Goal: Information Seeking & Learning: Learn about a topic

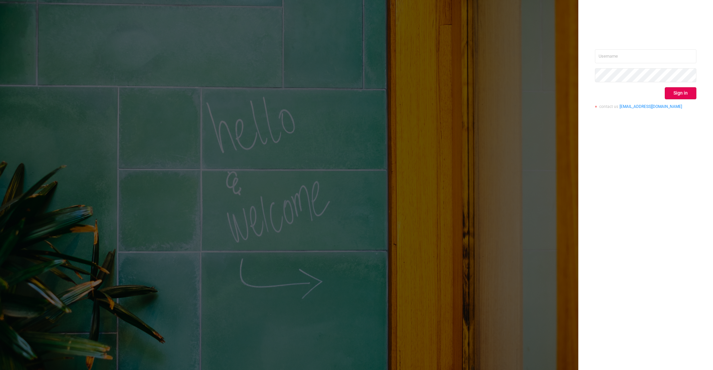
click at [656, 64] on div "Sign in contact us [EMAIL_ADDRESS][DOMAIN_NAME]" at bounding box center [645, 81] width 101 height 65
click at [634, 58] on input "text" at bounding box center [645, 56] width 101 height 14
paste input "[EMAIL_ADDRESS][DOMAIN_NAME]"
type input "[EMAIL_ADDRESS][DOMAIN_NAME]"
click at [690, 92] on button "Sign in" at bounding box center [681, 93] width 32 height 12
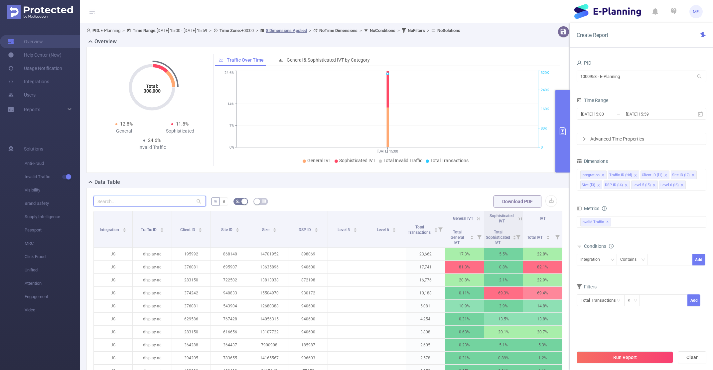
click at [149, 201] on input "text" at bounding box center [150, 201] width 112 height 11
paste input "1010654"
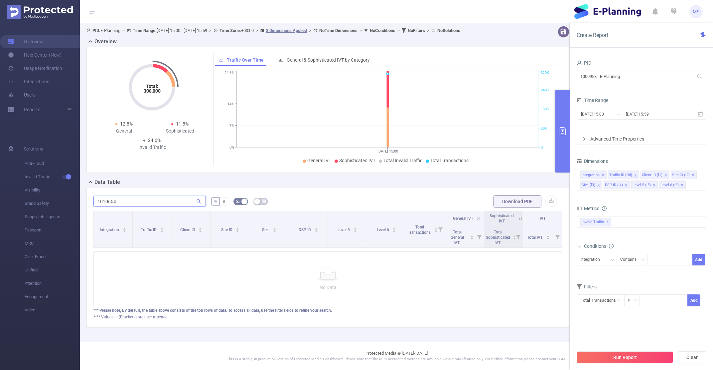
type input "1010654"
click at [293, 63] on div "General & Sophisticated IVT by Category" at bounding box center [324, 60] width 98 height 12
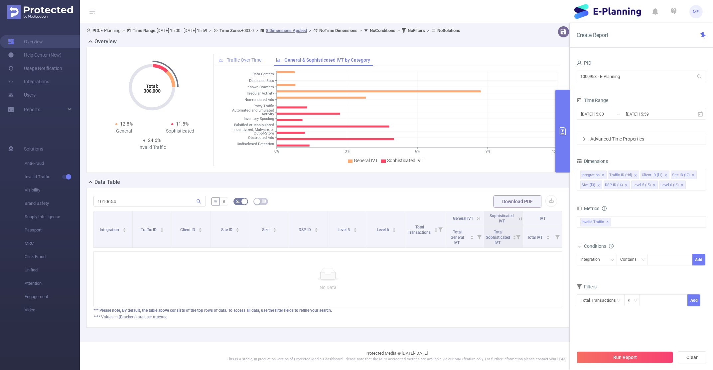
click at [235, 65] on div "Traffic Over Time" at bounding box center [240, 60] width 50 height 12
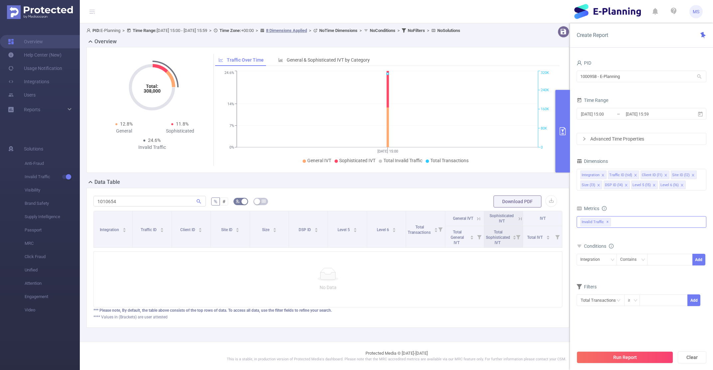
click at [606, 223] on span "Invalid Traffic ✕" at bounding box center [596, 222] width 31 height 9
click at [595, 226] on strong "Anti-Fraud" at bounding box center [605, 224] width 23 height 5
click at [168, 200] on input "1010654" at bounding box center [150, 201] width 112 height 11
click at [24, 35] on ul "Overview Help Center (New) Usage Notification Integrations Users Reports" at bounding box center [40, 76] width 80 height 106
click at [26, 44] on link "Overview" at bounding box center [25, 41] width 35 height 13
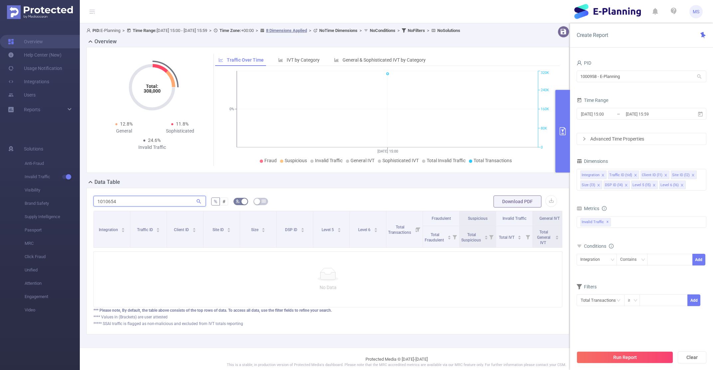
click at [150, 203] on input "1010654" at bounding box center [150, 201] width 112 height 11
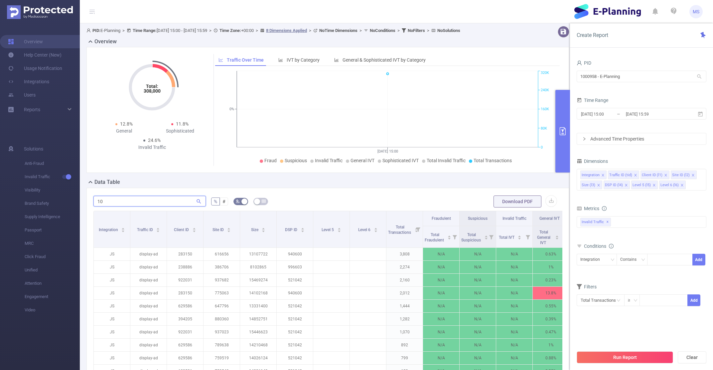
type input "1"
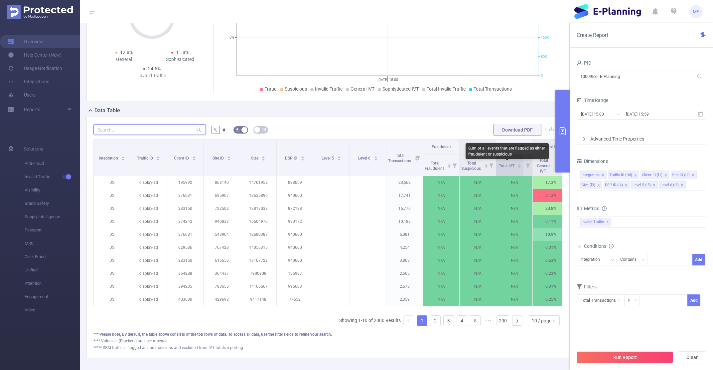
scroll to position [102, 0]
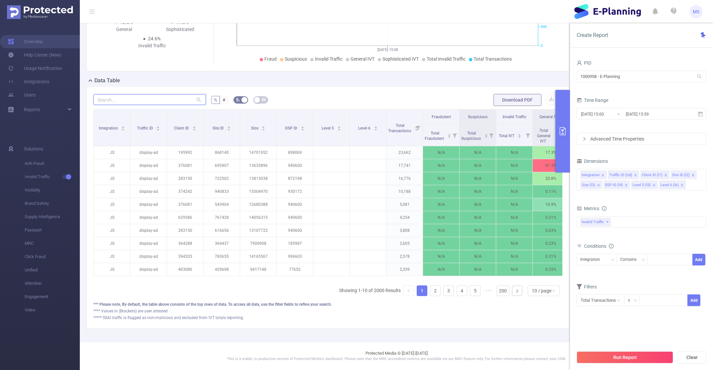
click at [171, 96] on input "text" at bounding box center [150, 99] width 112 height 11
paste input "1010654"
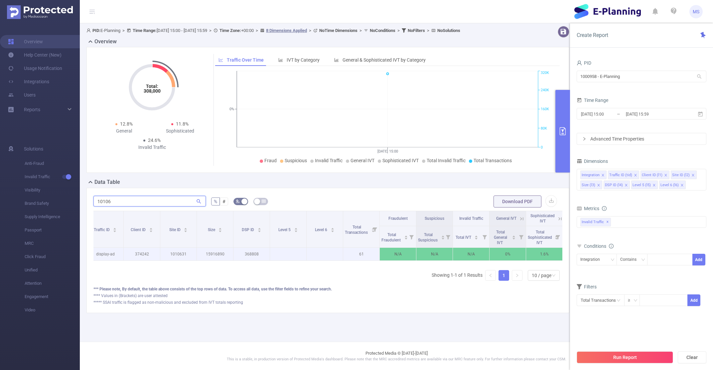
scroll to position [0, 82]
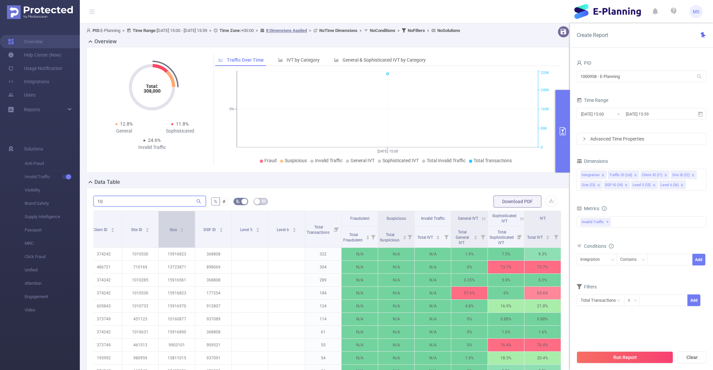
type input "1"
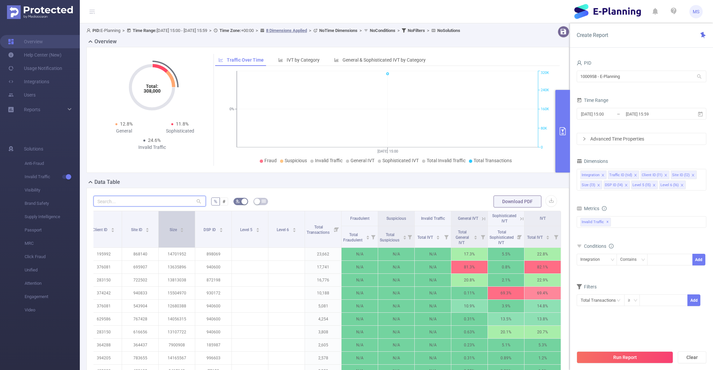
paste input "1010728"
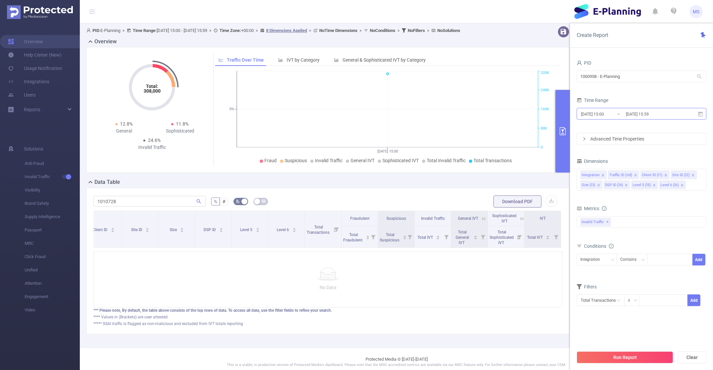
click at [600, 112] on input "[DATE] 15:00" at bounding box center [608, 113] width 54 height 9
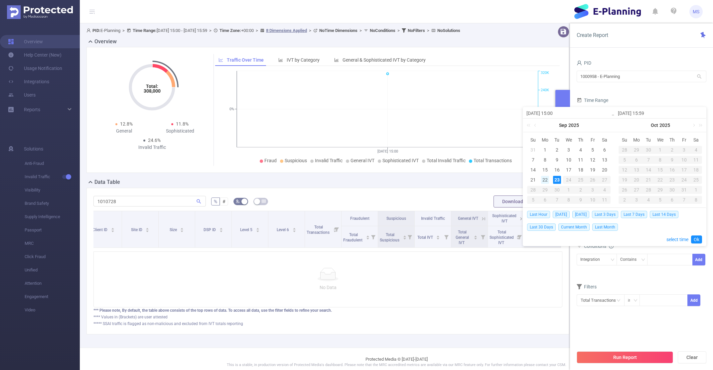
click at [544, 181] on div "22" at bounding box center [545, 180] width 8 height 8
click at [655, 84] on div "1000958 - E-Planning 1000958 - E-Planning" at bounding box center [642, 77] width 130 height 16
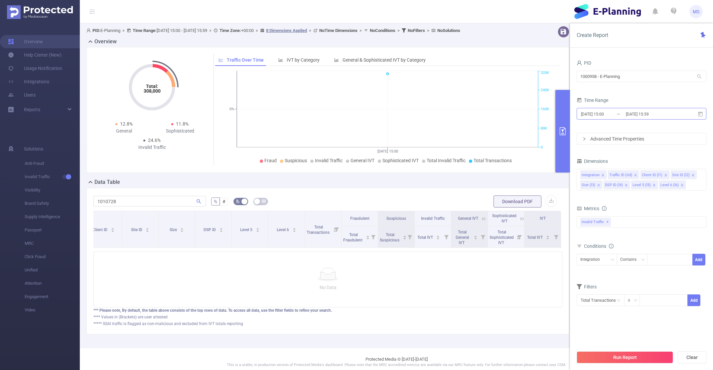
click at [654, 114] on input "[DATE] 15:59" at bounding box center [653, 113] width 54 height 9
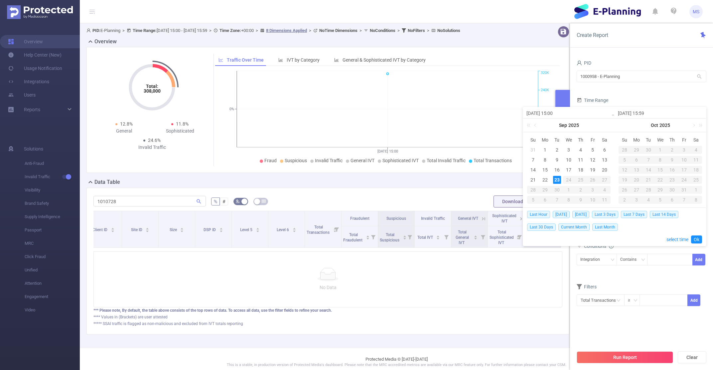
click at [556, 181] on div "23" at bounding box center [557, 180] width 8 height 8
click at [596, 332] on section "PID 1000958 - E-Planning 1000958 - E-Planning Time Range [DATE] 15:00 _ [DATE] …" at bounding box center [642, 202] width 130 height 288
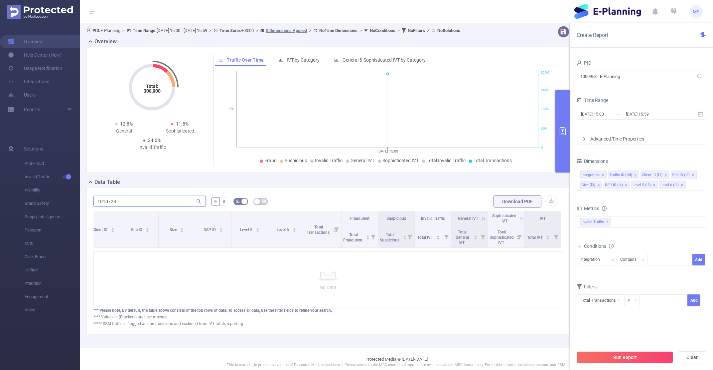
click at [148, 201] on input "1010728" at bounding box center [150, 201] width 112 height 11
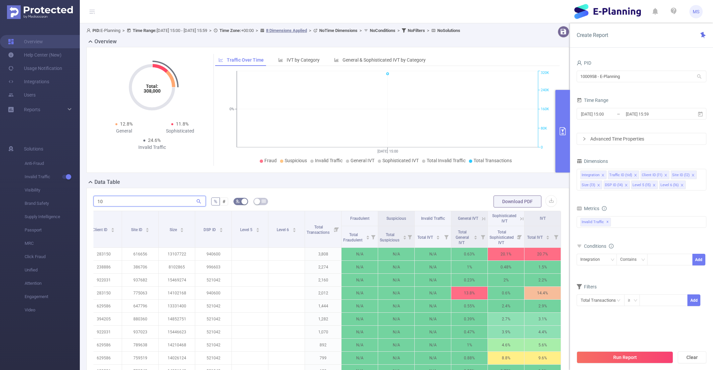
type input "1"
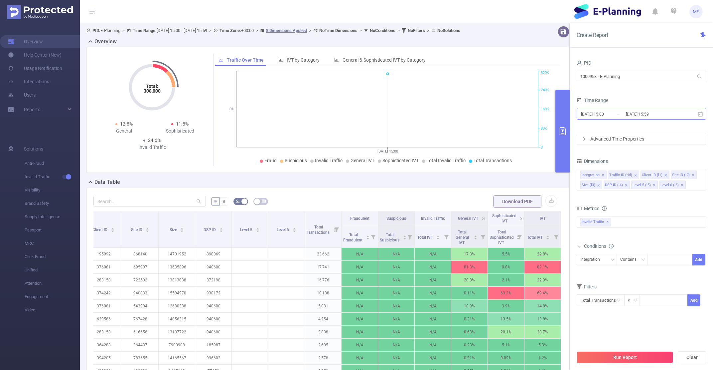
click at [598, 117] on input "[DATE] 15:00" at bounding box center [608, 113] width 54 height 9
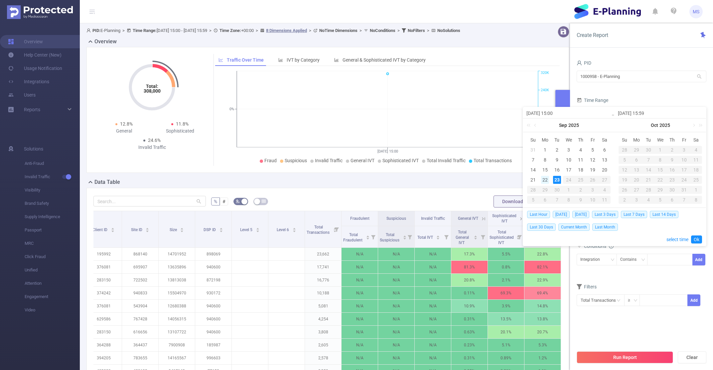
click at [545, 180] on div "22" at bounding box center [545, 180] width 8 height 8
click at [624, 360] on button "Run Report" at bounding box center [625, 357] width 97 height 12
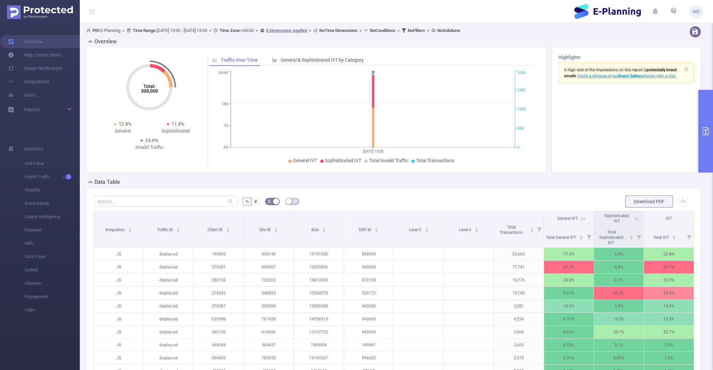
click at [168, 35] on div "PID: E-Planning > Time Range: [DATE] 15:00 - [DATE] 15:59 > Time Zone: +00:00 >…" at bounding box center [368, 30] width 563 height 9
click at [153, 31] on b "Time Range:" at bounding box center [145, 30] width 24 height 5
click at [152, 31] on b "Time Range:" at bounding box center [145, 30] width 24 height 5
click at [688, 71] on icon "icon: close" at bounding box center [687, 69] width 4 height 4
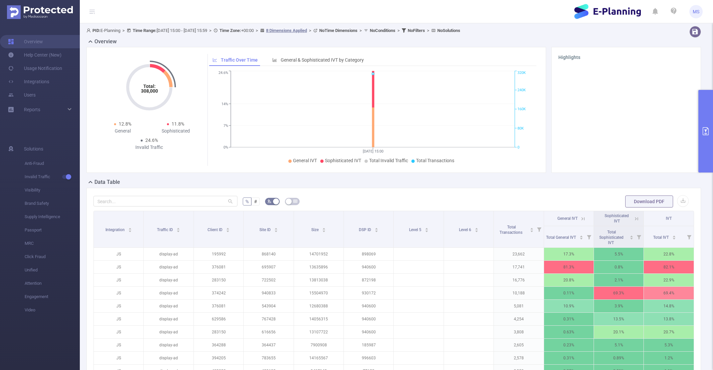
click at [706, 119] on button "primary" at bounding box center [706, 131] width 15 height 83
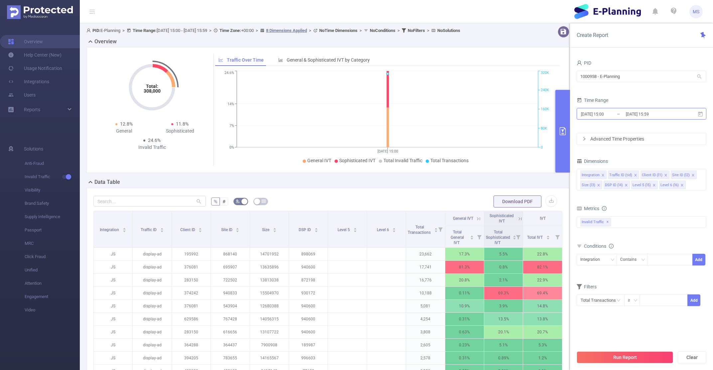
click at [598, 112] on input "[DATE] 15:00" at bounding box center [608, 113] width 54 height 9
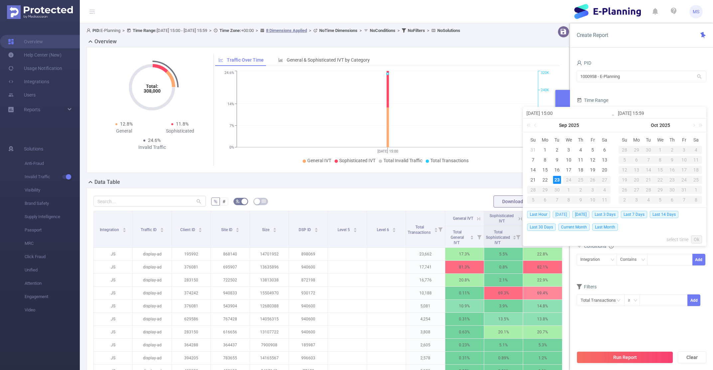
click at [559, 213] on span "[DATE]" at bounding box center [561, 214] width 17 height 7
type input "[DATE] 00:00"
type input "[DATE] 23:59"
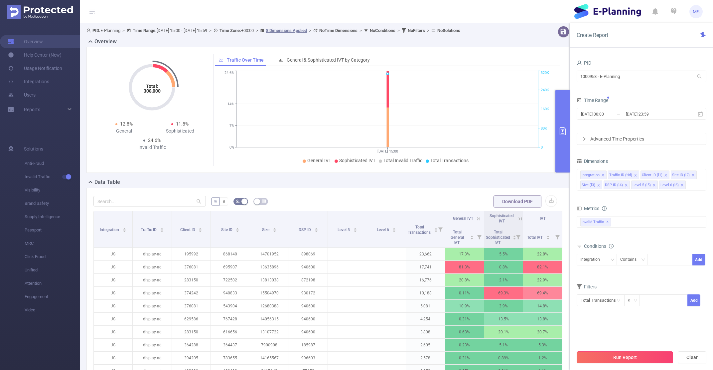
click at [620, 360] on button "Run Report" at bounding box center [625, 357] width 97 height 12
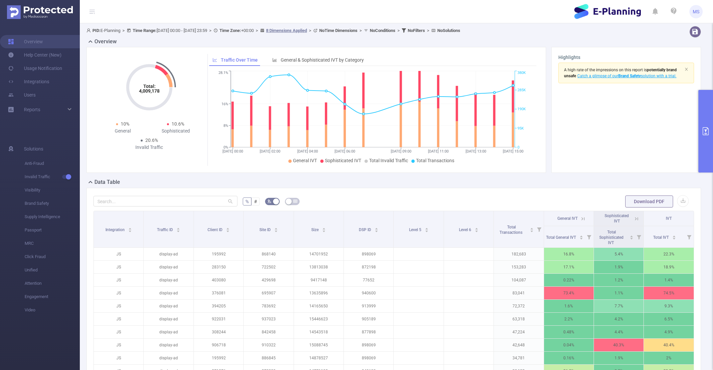
click at [184, 209] on div "% # Download PDF Integration Traffic ID Client ID Site ID Size DSP ID Level 5 L…" at bounding box center [394, 305] width 601 height 221
click at [180, 204] on input "text" at bounding box center [166, 201] width 144 height 11
paste input "1010728"
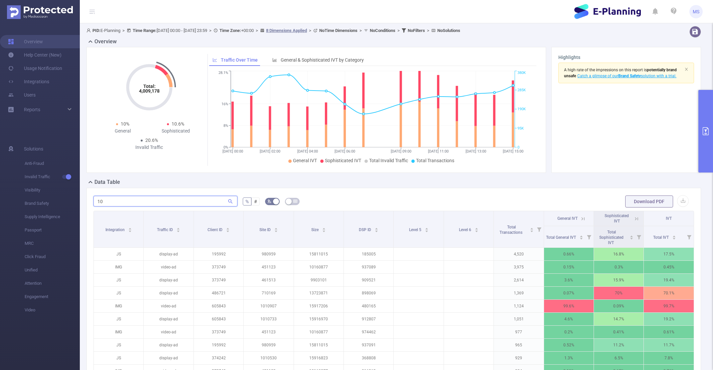
type input "1"
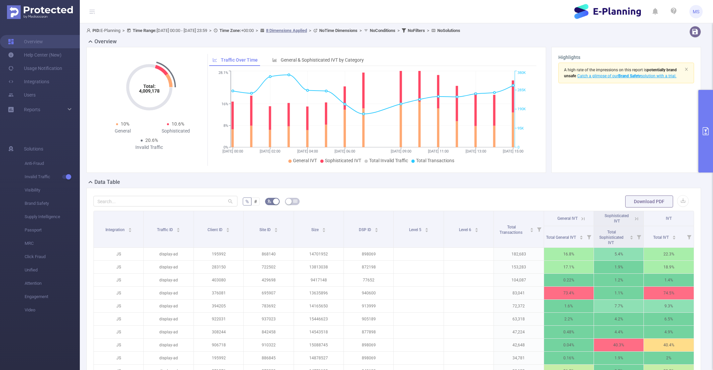
click at [705, 143] on button "primary" at bounding box center [706, 131] width 15 height 83
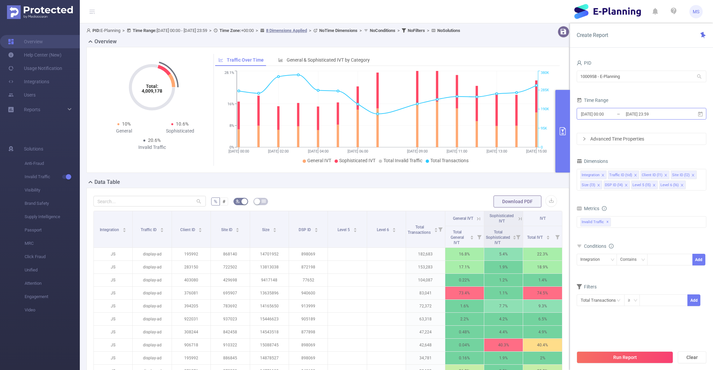
click at [606, 117] on input "[DATE] 00:00" at bounding box center [608, 113] width 54 height 9
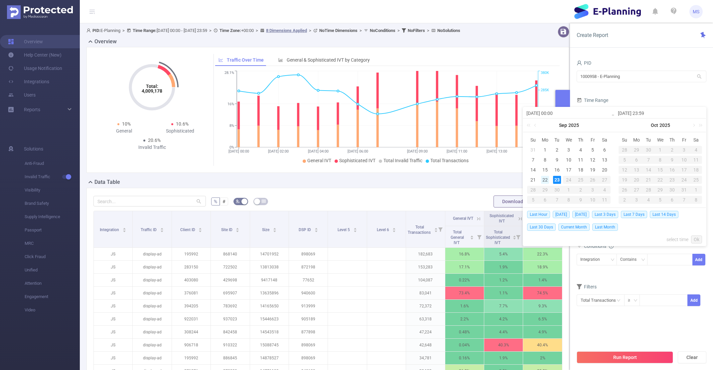
click at [544, 179] on div "22" at bounding box center [545, 180] width 8 height 8
click at [547, 179] on div "22" at bounding box center [545, 180] width 8 height 8
type input "[DATE] 00:00"
type input "[DATE] 23:59"
type input "[DATE] 00:00"
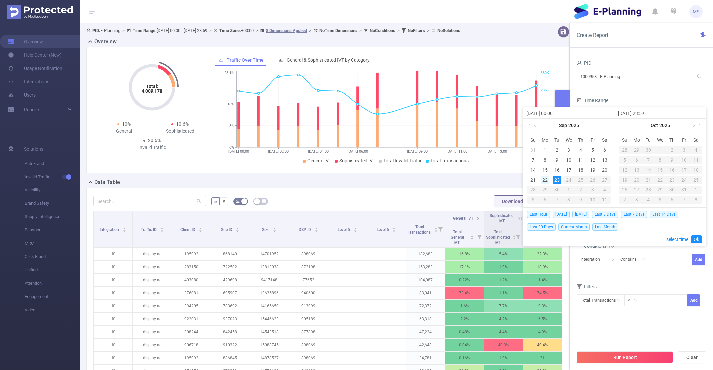
type input "[DATE] 23:59"
click at [554, 180] on div "23" at bounding box center [557, 180] width 8 height 8
click at [543, 182] on div "22" at bounding box center [545, 180] width 8 height 8
type input "[DATE] 23:59"
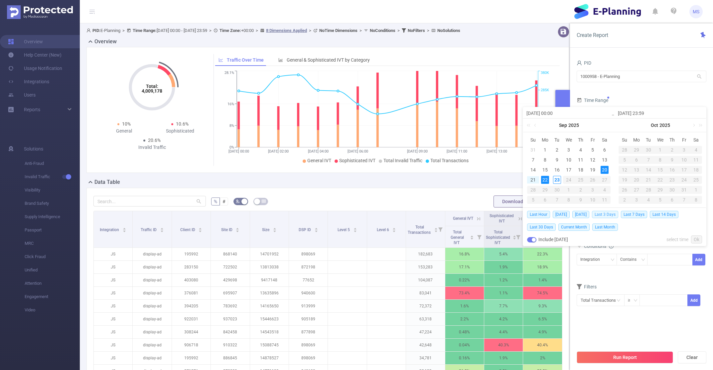
click at [617, 216] on span "Last 3 Days" at bounding box center [605, 214] width 26 height 7
type input "[DATE] 00:00"
type input "[DATE] 23:59"
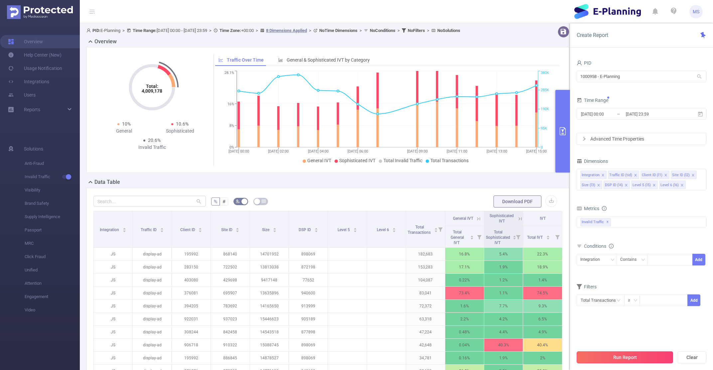
click at [642, 358] on button "Run Report" at bounding box center [625, 357] width 97 height 12
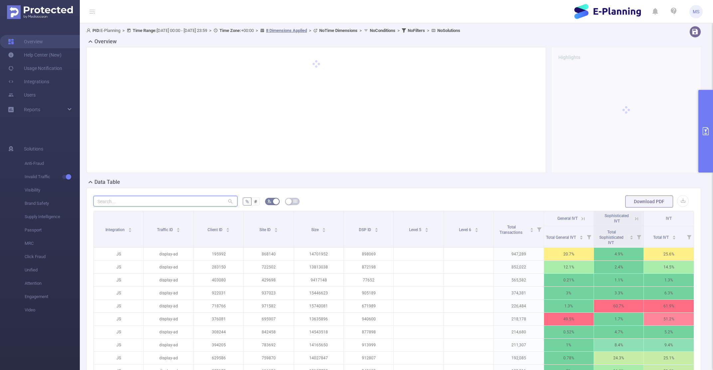
click at [159, 197] on input "text" at bounding box center [166, 201] width 144 height 11
paste input "1010728"
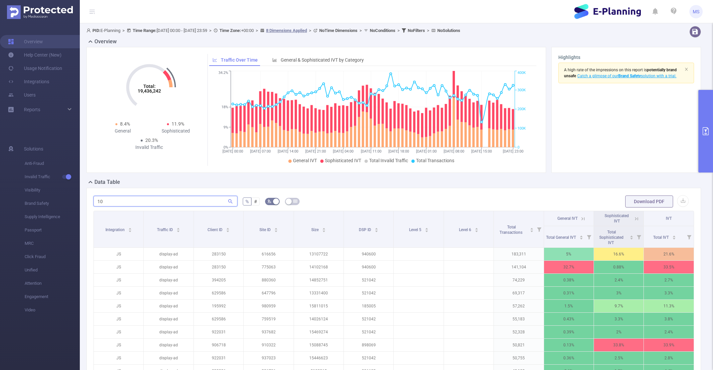
type input "1"
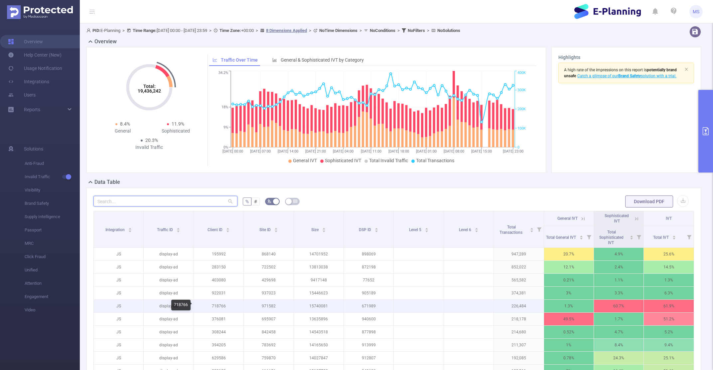
scroll to position [95, 0]
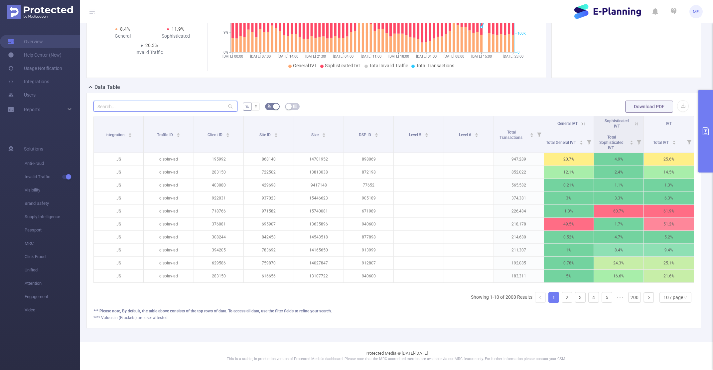
paste input "1010728"
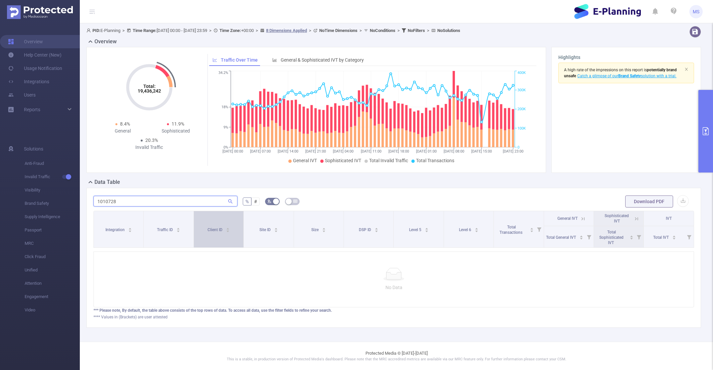
scroll to position [0, 1]
type input "1010728"
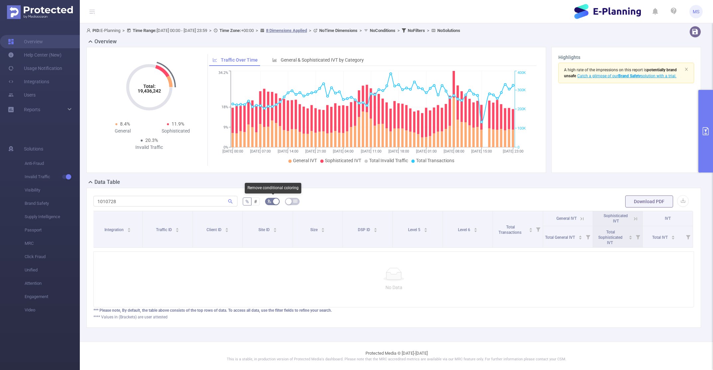
click at [277, 199] on button "button" at bounding box center [272, 201] width 15 height 7
click at [182, 209] on div "1010728 % # Download PDF Integration Traffic ID Client ID Site ID Size DSP ID L…" at bounding box center [394, 257] width 601 height 125
click at [190, 189] on div "1010728 % # Download PDF Integration Traffic ID Client ID Site ID Size DSP ID L…" at bounding box center [394, 258] width 615 height 140
click at [257, 200] on span "#" at bounding box center [255, 201] width 3 height 5
click at [254, 203] on input "#" at bounding box center [254, 203] width 0 height 0
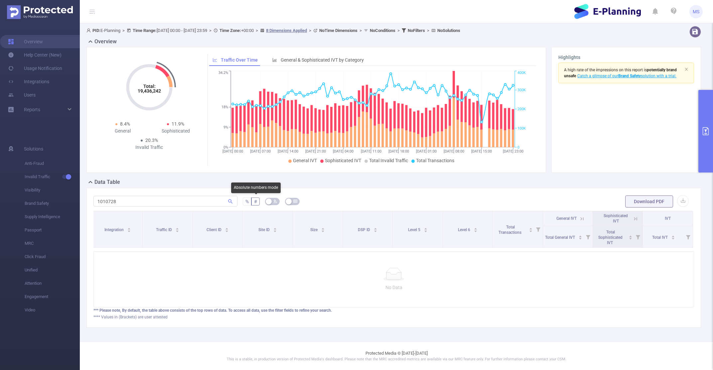
click at [248, 203] on span "%" at bounding box center [247, 201] width 3 height 5
click at [246, 203] on input "%" at bounding box center [246, 203] width 0 height 0
click at [687, 72] on button "button" at bounding box center [687, 69] width 4 height 7
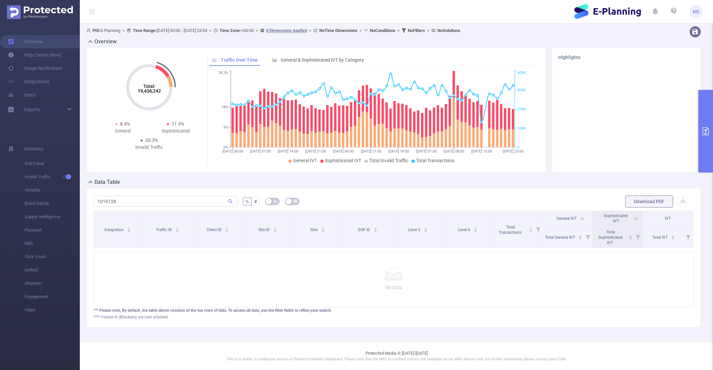
click at [700, 121] on button "primary" at bounding box center [706, 131] width 15 height 83
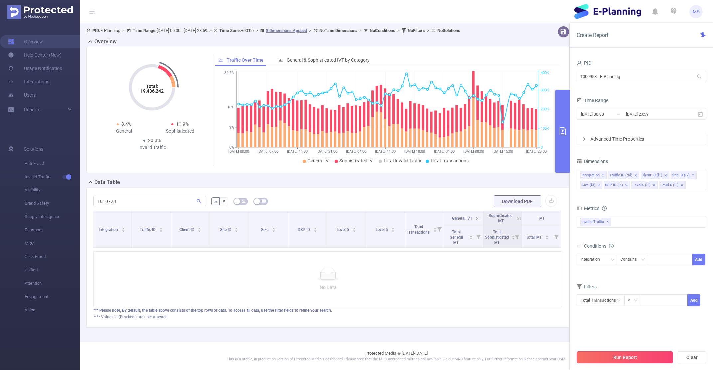
click at [639, 359] on button "Run Report" at bounding box center [625, 357] width 97 height 12
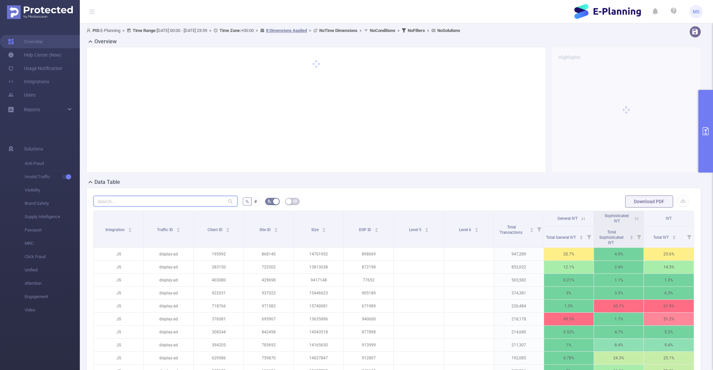
click at [142, 203] on input "text" at bounding box center [166, 201] width 144 height 11
paste input "1010728"
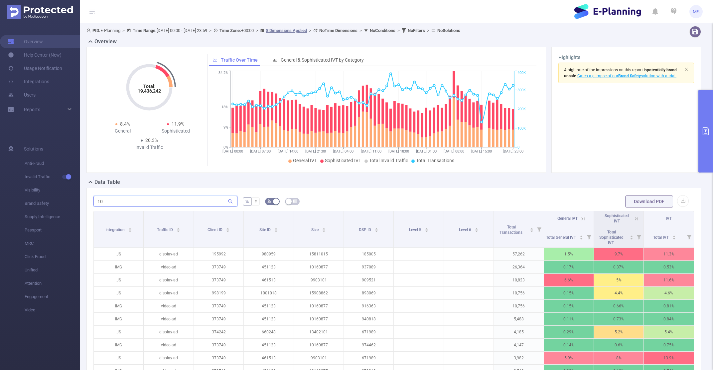
type input "1"
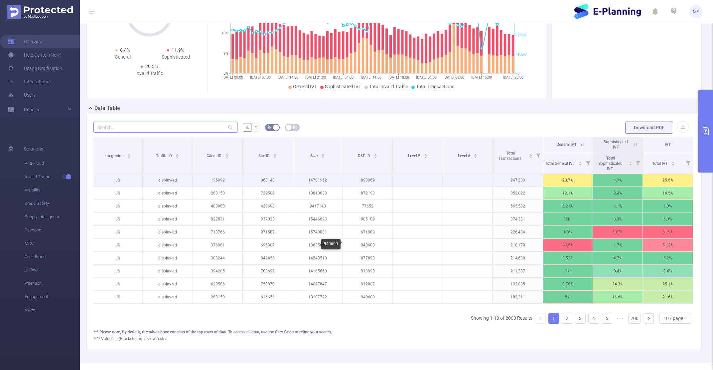
scroll to position [0, 0]
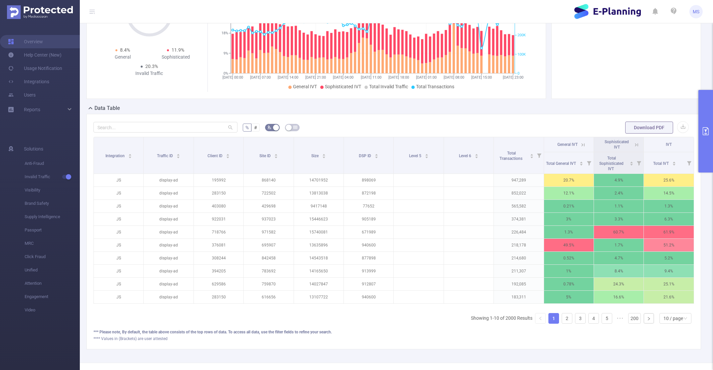
click at [464, 117] on div "% # Download PDF Integration Traffic ID Client ID Site ID Size DSP ID Level 5 L…" at bounding box center [394, 231] width 615 height 235
click at [606, 319] on link "5" at bounding box center [607, 318] width 10 height 10
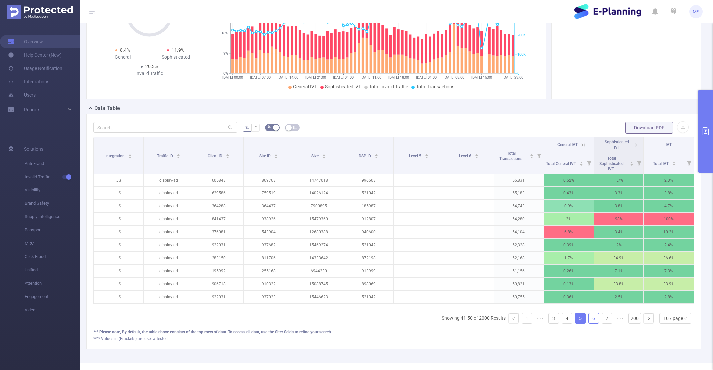
click at [597, 321] on link "6" at bounding box center [594, 318] width 10 height 10
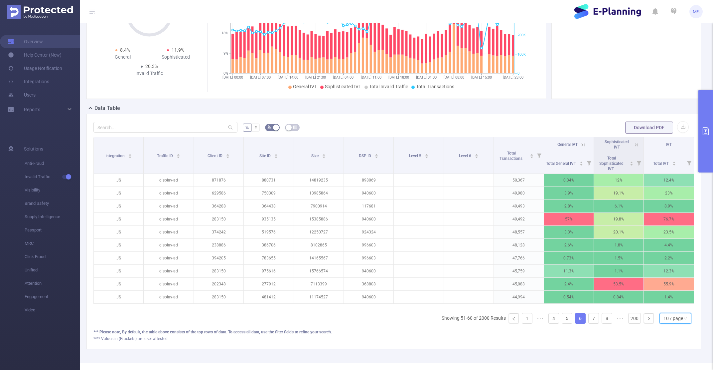
click at [666, 322] on div "10 / page" at bounding box center [674, 318] width 20 height 10
click at [649, 320] on icon "icon: right" at bounding box center [649, 318] width 4 height 4
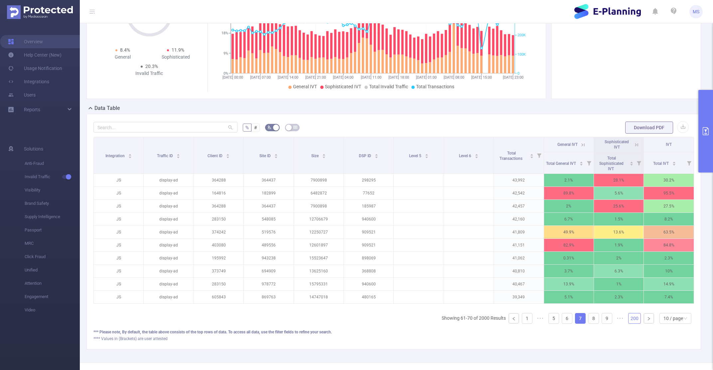
click at [630, 321] on link "200" at bounding box center [635, 318] width 12 height 10
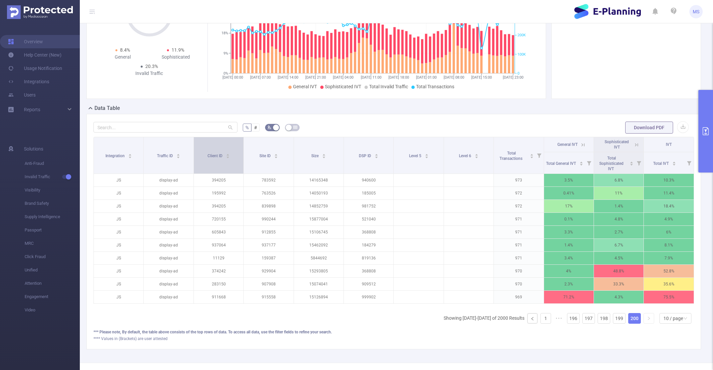
click at [227, 158] on div "Client ID" at bounding box center [219, 155] width 22 height 7
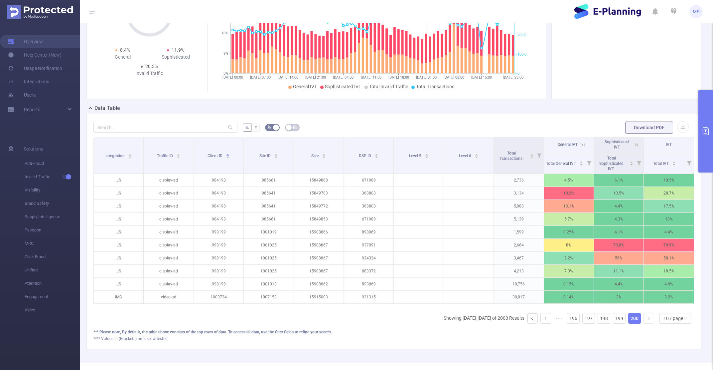
click at [621, 324] on div "Integration Traffic ID Client ID Site ID Size DSP ID Level 5 Level 6 Total Tran…" at bounding box center [394, 233] width 601 height 192
click at [601, 322] on link "198" at bounding box center [604, 318] width 12 height 10
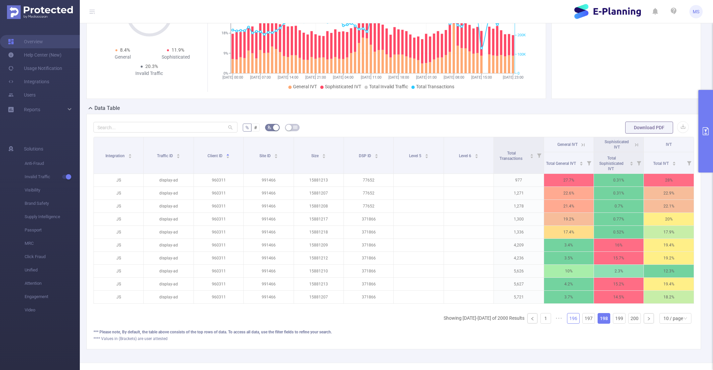
click at [579, 321] on link "196" at bounding box center [574, 318] width 12 height 10
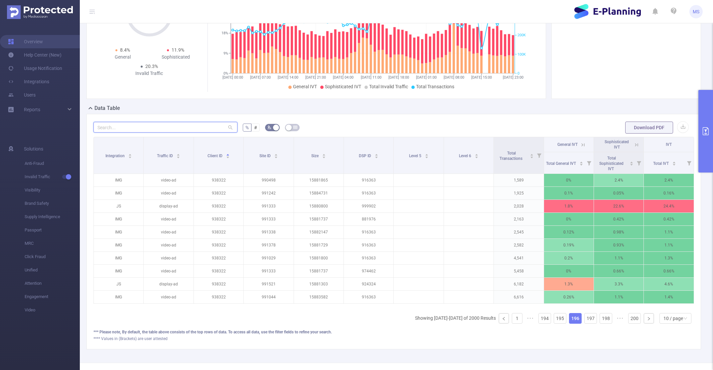
paste input "1010654"
click at [129, 130] on input "text" at bounding box center [166, 127] width 144 height 11
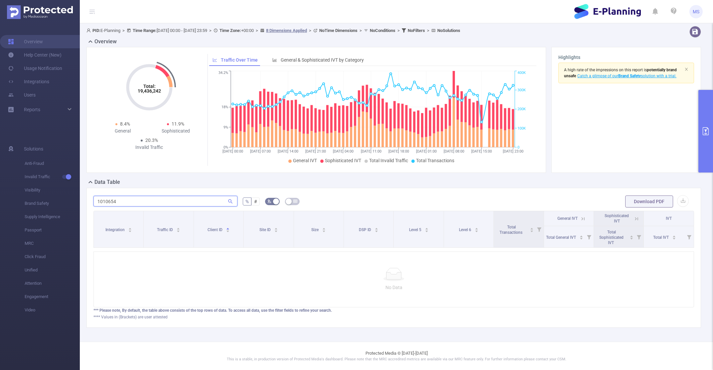
scroll to position [0, 1]
type input "1010654"
click at [705, 150] on button "primary" at bounding box center [706, 131] width 15 height 83
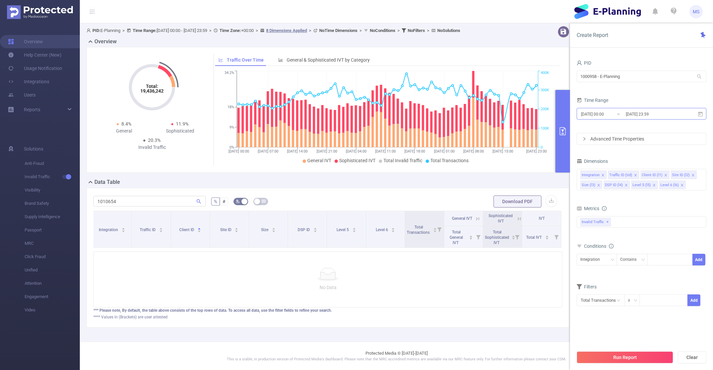
click at [660, 117] on input "[DATE] 23:59" at bounding box center [653, 113] width 54 height 9
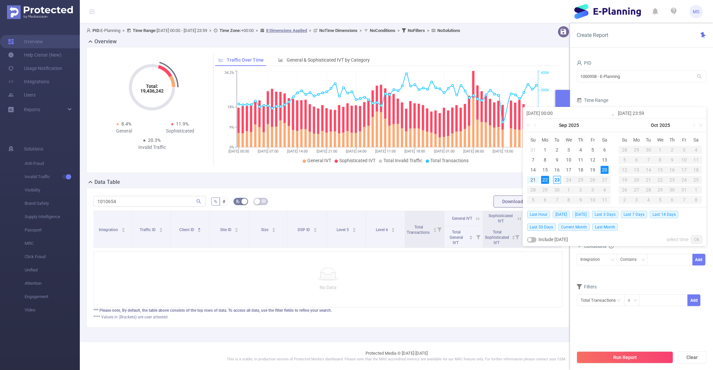
click at [557, 176] on div "23" at bounding box center [557, 180] width 8 height 8
type input "[DATE] 00:00"
type input "[DATE] 23:59"
type input "[DATE] 00:00"
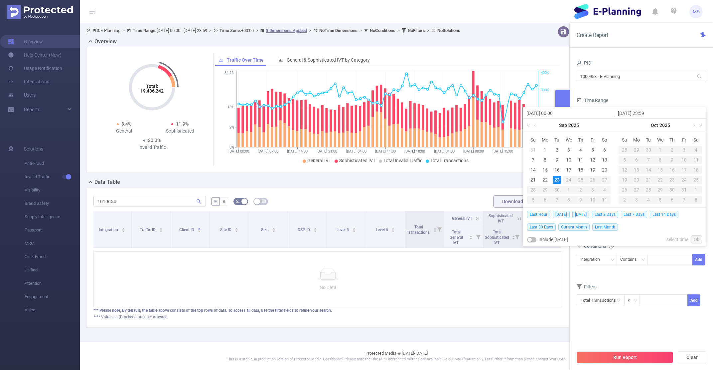
type input "[DATE] 23:59"
click at [697, 241] on link "Ok" at bounding box center [696, 239] width 11 height 8
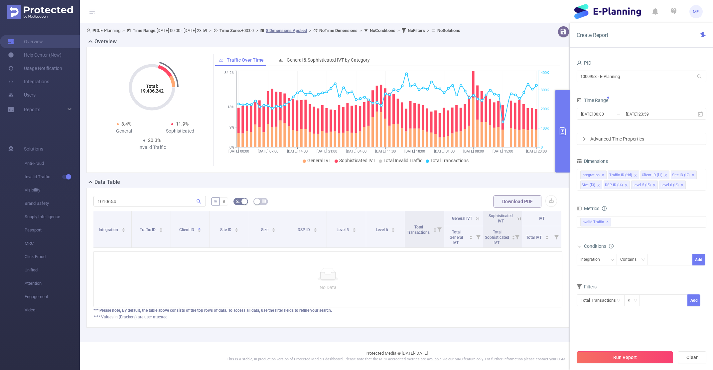
click at [613, 357] on button "Run Report" at bounding box center [625, 357] width 97 height 12
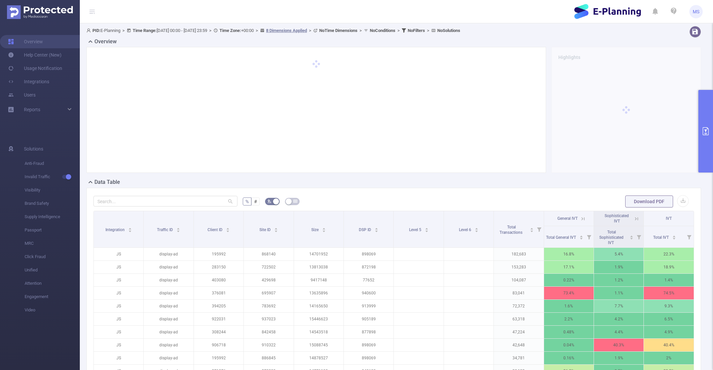
click at [696, 15] on span "MS" at bounding box center [696, 11] width 7 height 13
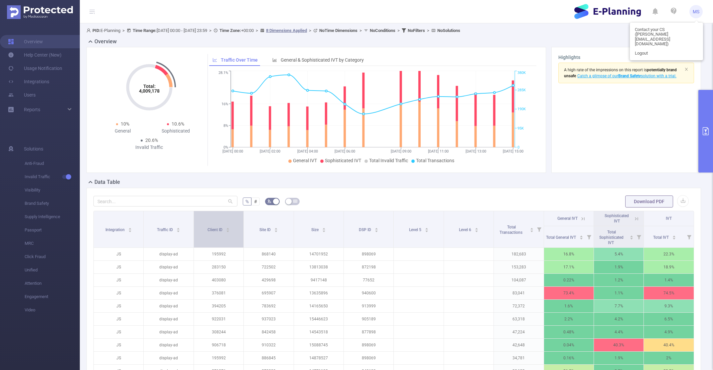
click at [225, 232] on div "Client ID" at bounding box center [219, 229] width 22 height 7
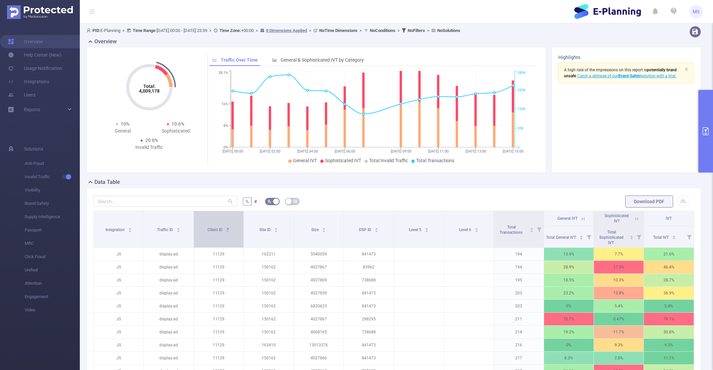
scroll to position [95, 0]
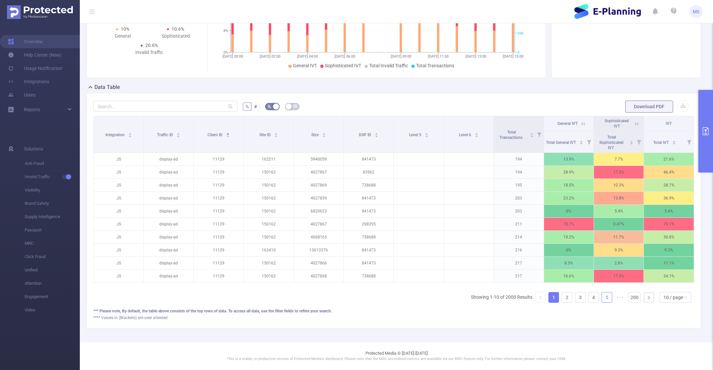
click at [603, 293] on link "5" at bounding box center [607, 297] width 10 height 10
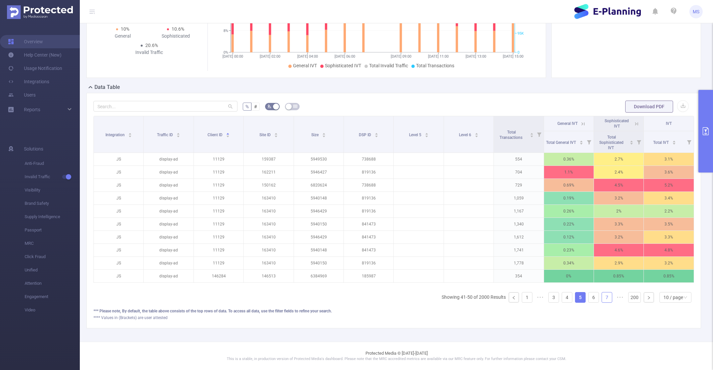
click at [603, 298] on link "7" at bounding box center [607, 297] width 10 height 10
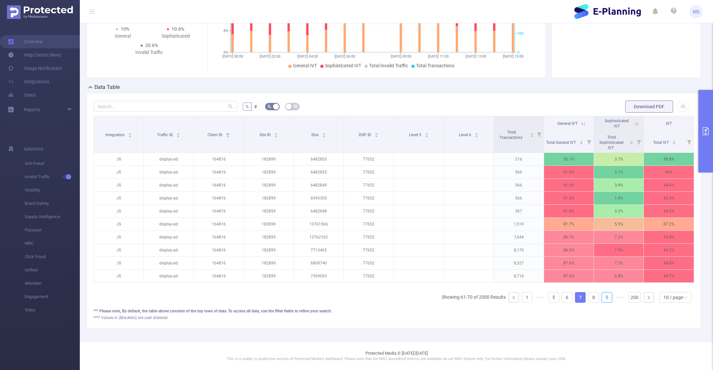
click at [603, 298] on link "9" at bounding box center [607, 297] width 10 height 10
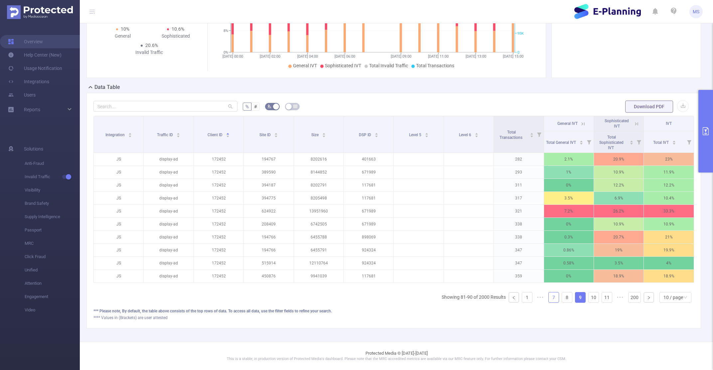
click at [603, 298] on link "11" at bounding box center [607, 297] width 10 height 10
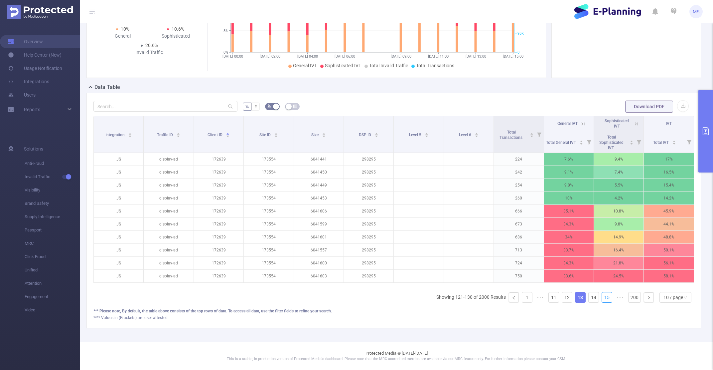
click at [603, 298] on link "15" at bounding box center [607, 297] width 10 height 10
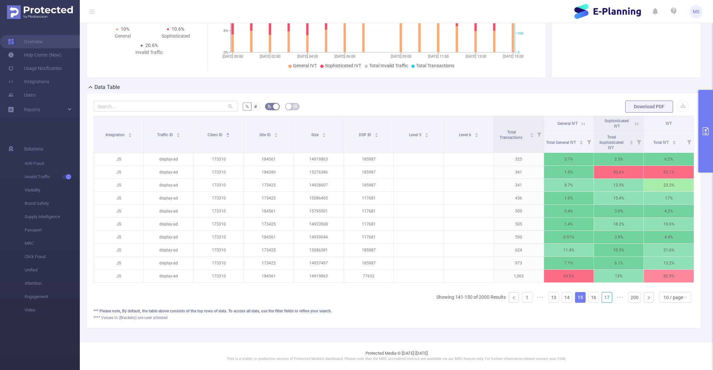
click at [603, 298] on link "17" at bounding box center [607, 297] width 10 height 10
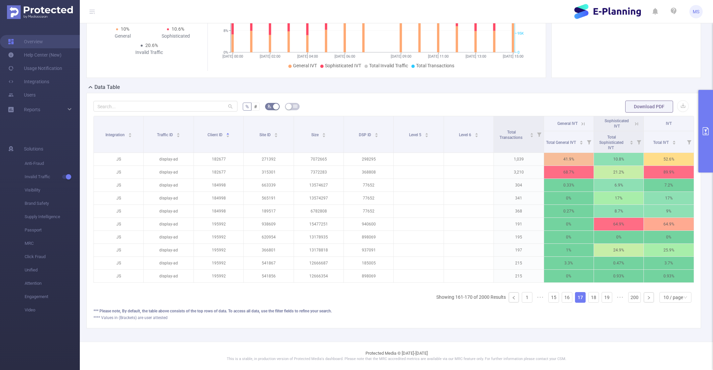
click at [603, 298] on link "19" at bounding box center [607, 297] width 10 height 10
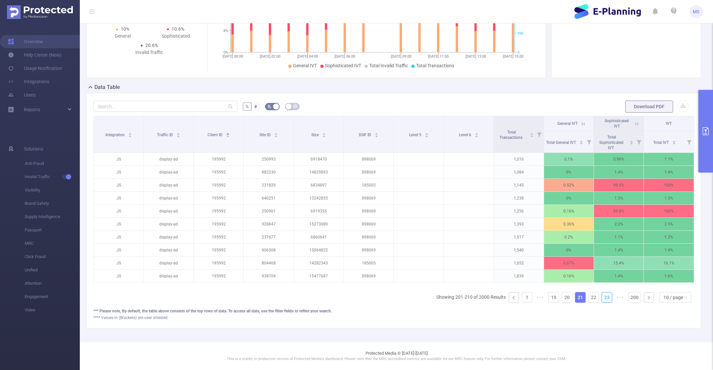
click at [603, 298] on link "23" at bounding box center [607, 297] width 10 height 10
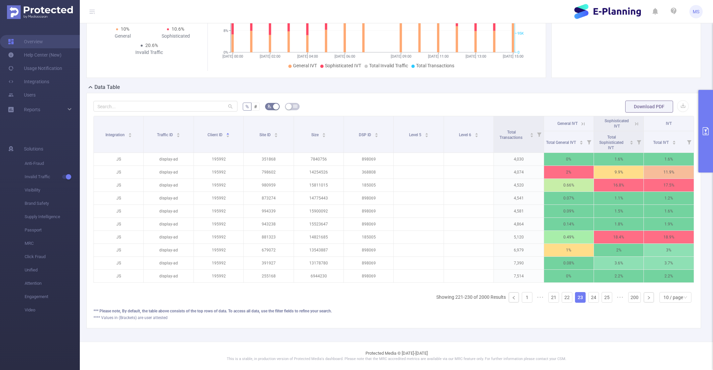
click at [603, 298] on link "25" at bounding box center [607, 297] width 10 height 10
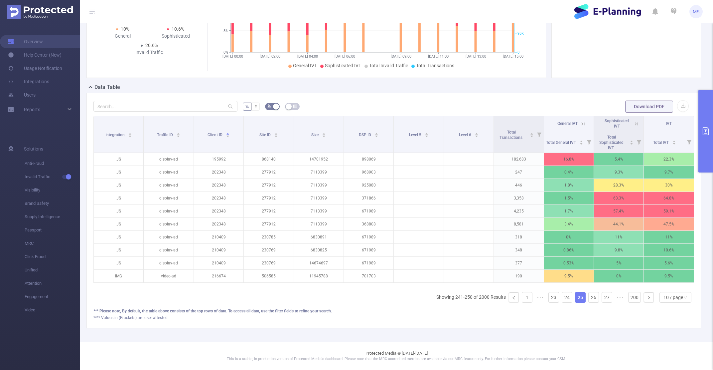
click at [603, 298] on link "27" at bounding box center [607, 297] width 10 height 10
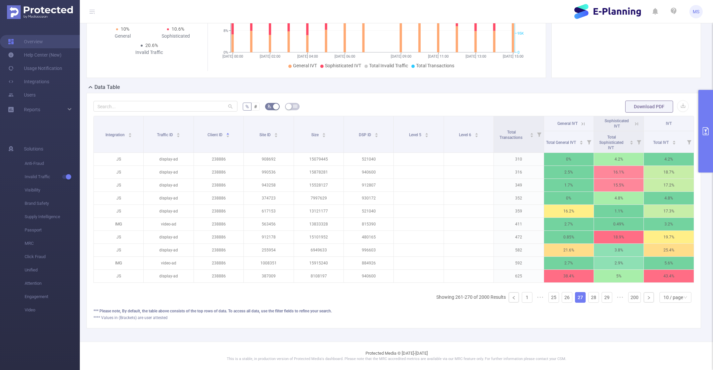
click at [603, 298] on link "29" at bounding box center [607, 297] width 10 height 10
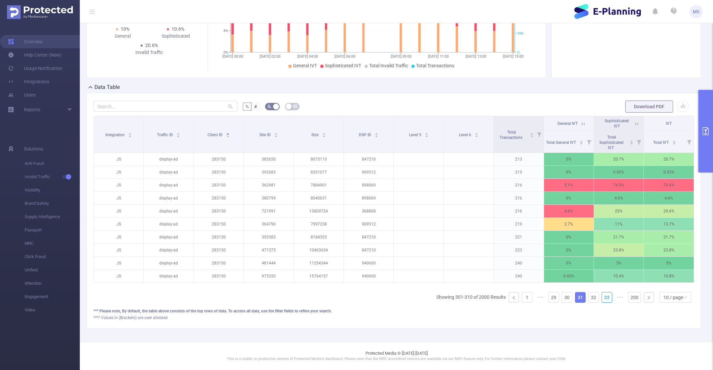
click at [603, 298] on link "33" at bounding box center [607, 297] width 10 height 10
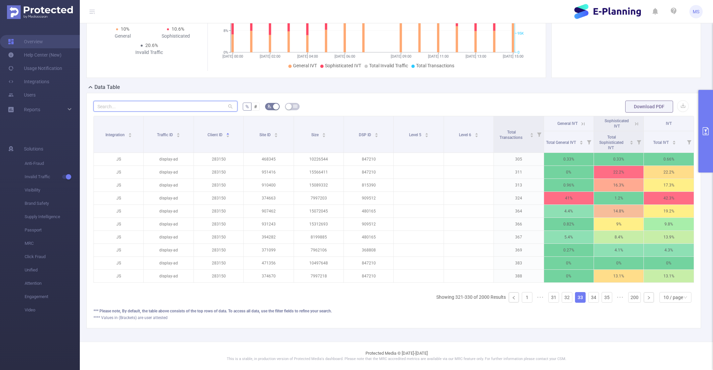
click at [170, 107] on input "text" at bounding box center [166, 106] width 144 height 11
click at [118, 131] on div "Integration" at bounding box center [118, 134] width 27 height 7
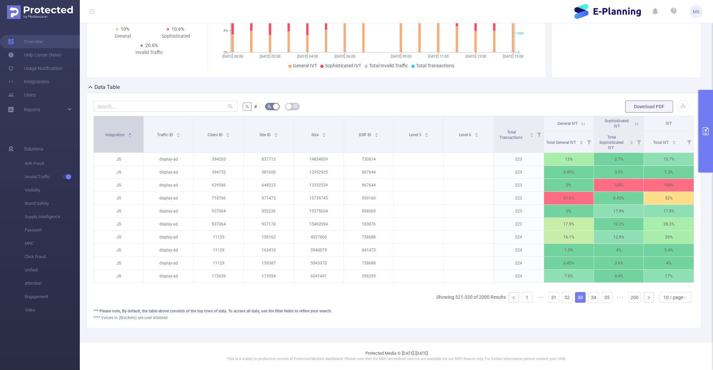
click at [118, 131] on div "Integration" at bounding box center [118, 134] width 27 height 7
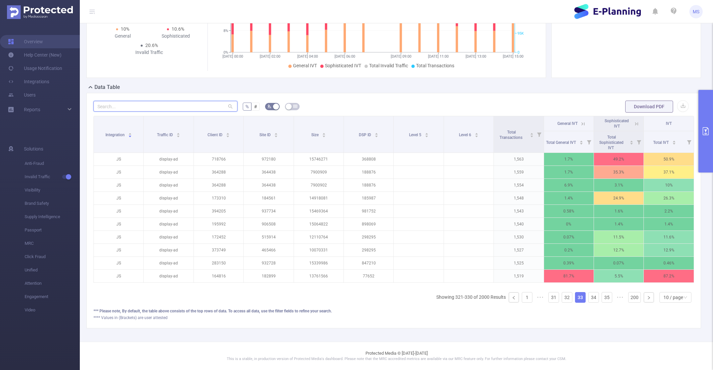
click at [165, 105] on input "text" at bounding box center [166, 106] width 144 height 11
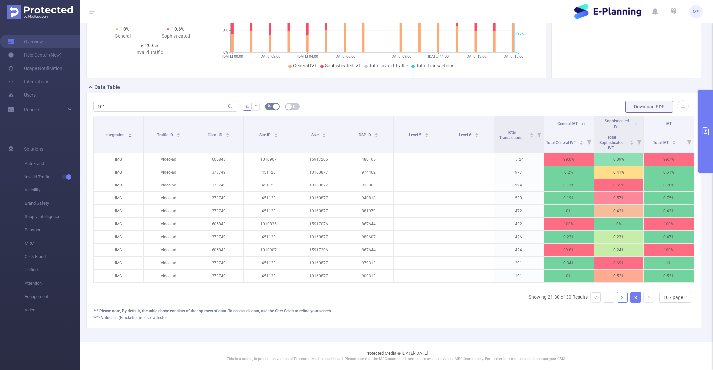
click at [621, 294] on link "2" at bounding box center [623, 297] width 10 height 10
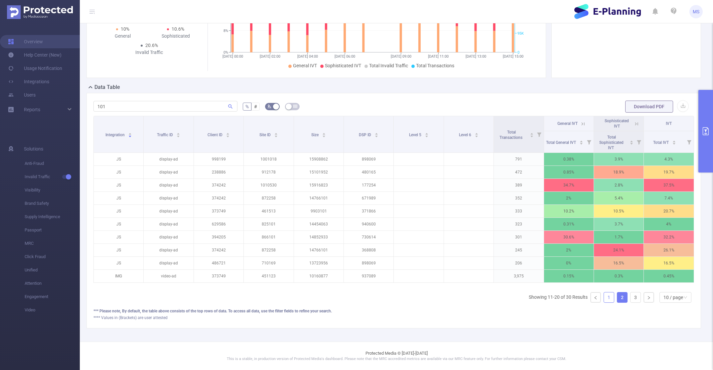
click at [608, 296] on link "1" at bounding box center [609, 297] width 10 height 10
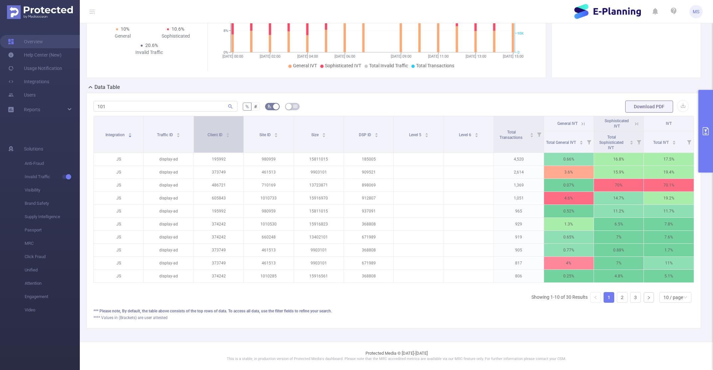
click at [222, 137] on div "Client ID" at bounding box center [219, 134] width 22 height 7
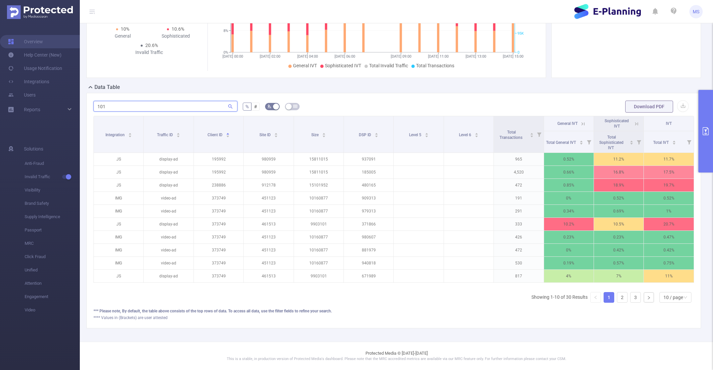
click at [200, 104] on input "101" at bounding box center [166, 106] width 144 height 11
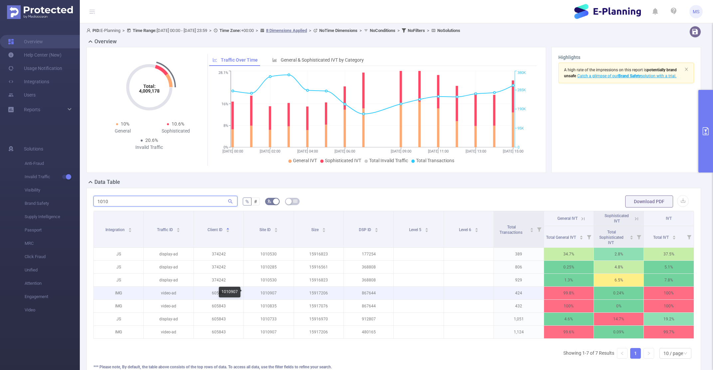
scroll to position [56, 0]
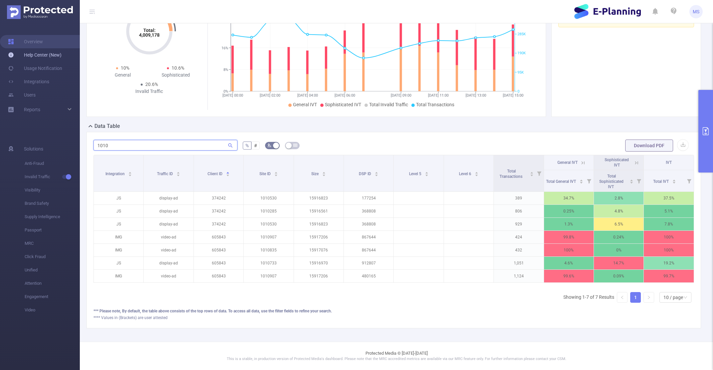
type input "1010"
click at [50, 58] on link "Help Center (New)" at bounding box center [35, 54] width 54 height 13
click at [49, 79] on link "Integrations" at bounding box center [28, 81] width 41 height 13
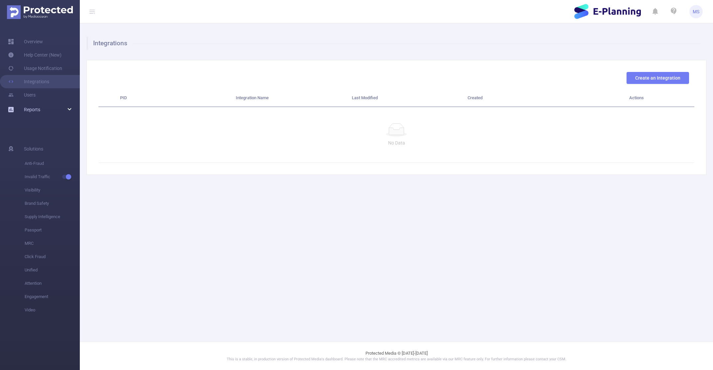
click at [52, 112] on div "Reports" at bounding box center [40, 109] width 80 height 13
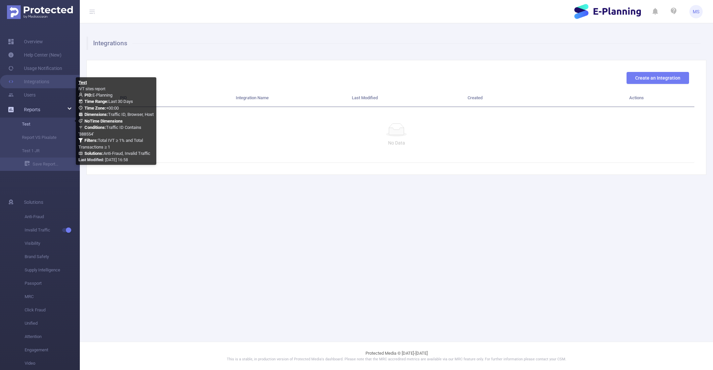
click at [52, 119] on link "Test" at bounding box center [42, 123] width 59 height 13
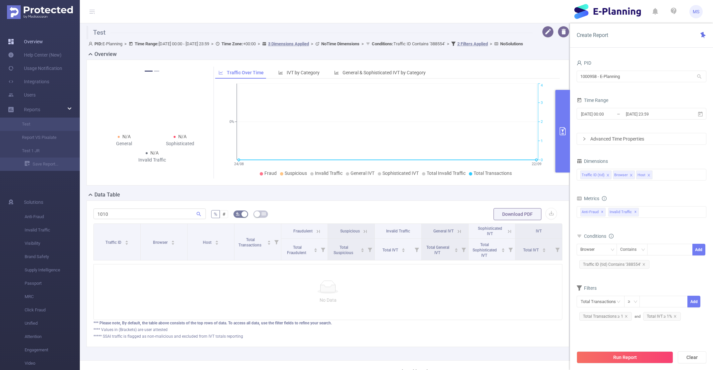
click at [43, 40] on link "Overview" at bounding box center [25, 41] width 35 height 13
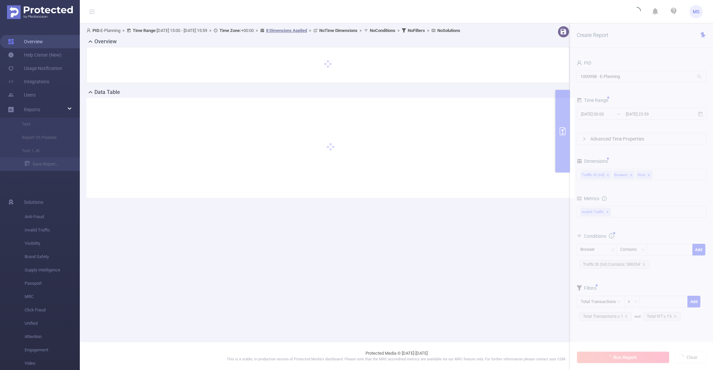
type input "[DATE] 15:00"
type input "[DATE] 15:59"
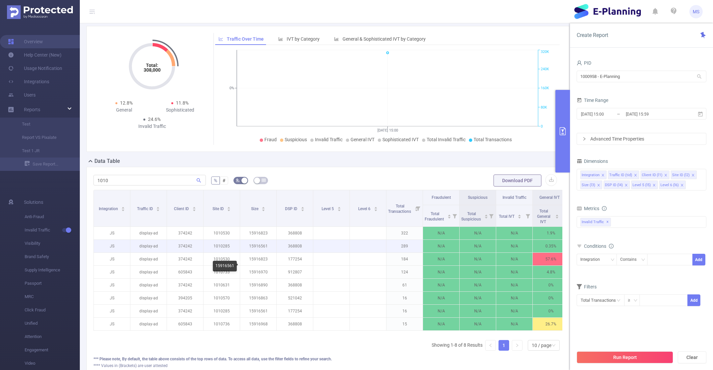
scroll to position [23, 0]
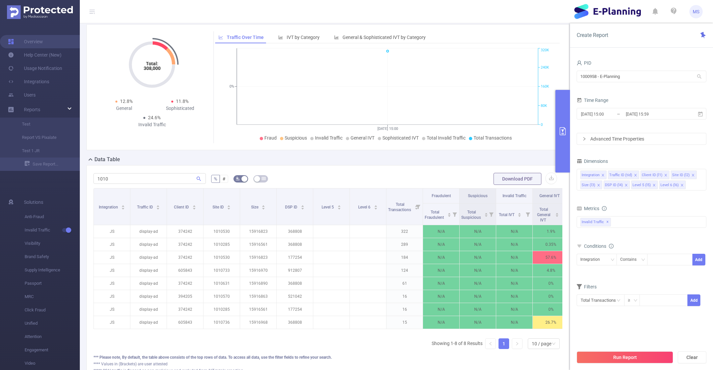
click at [434, 191] on th "Fraudulent" at bounding box center [441, 195] width 37 height 15
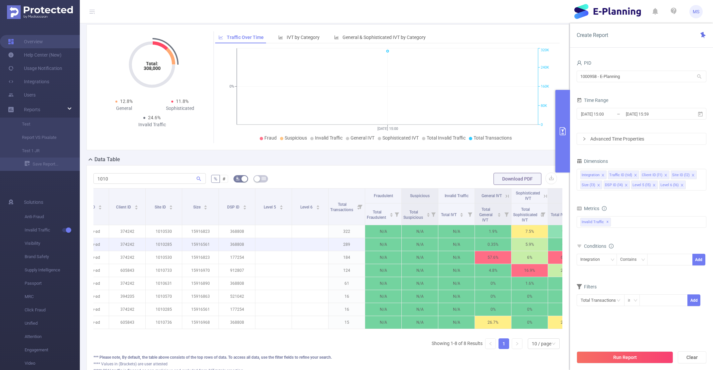
scroll to position [0, 0]
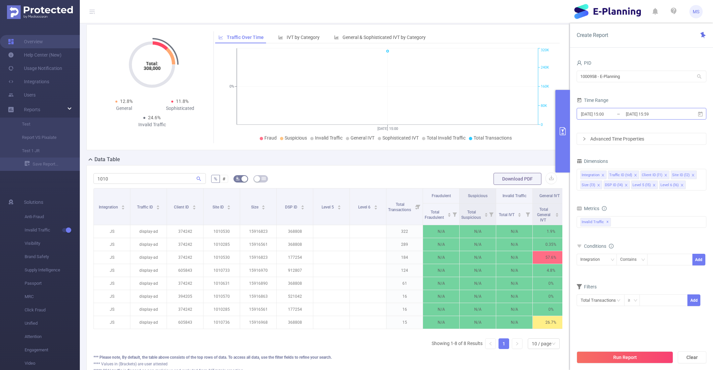
click at [601, 115] on input "[DATE] 15:00" at bounding box center [608, 113] width 54 height 9
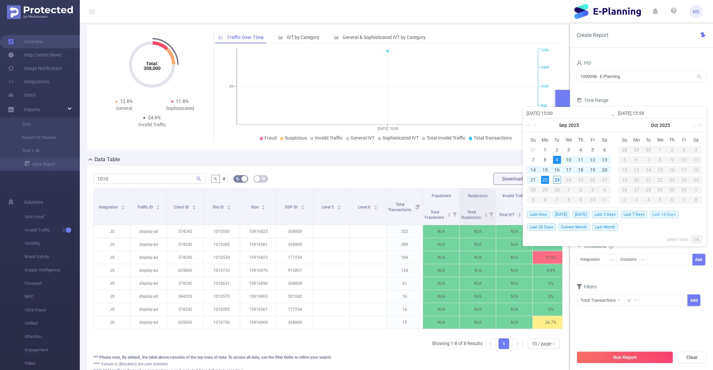
click at [668, 216] on span "Last 14 Days" at bounding box center [664, 214] width 29 height 7
type input "[DATE] 00:00"
type input "[DATE] 23:59"
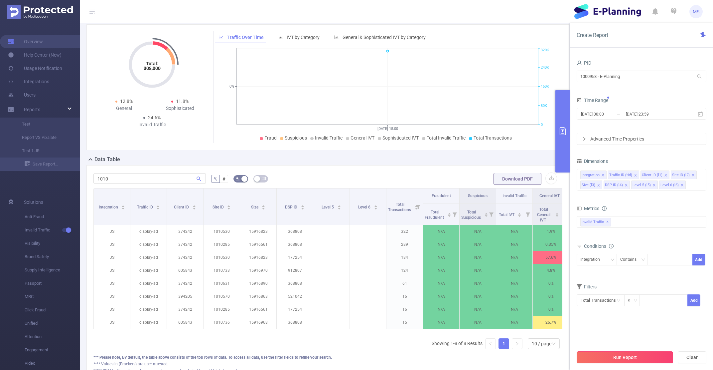
click at [628, 359] on button "Run Report" at bounding box center [625, 357] width 97 height 12
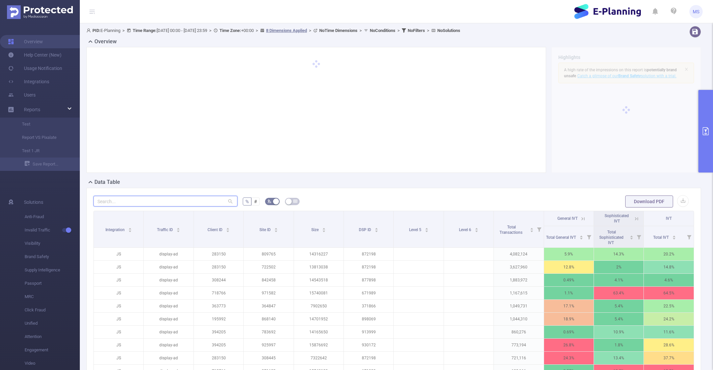
click at [127, 197] on input "text" at bounding box center [166, 201] width 144 height 11
paste input "1010654"
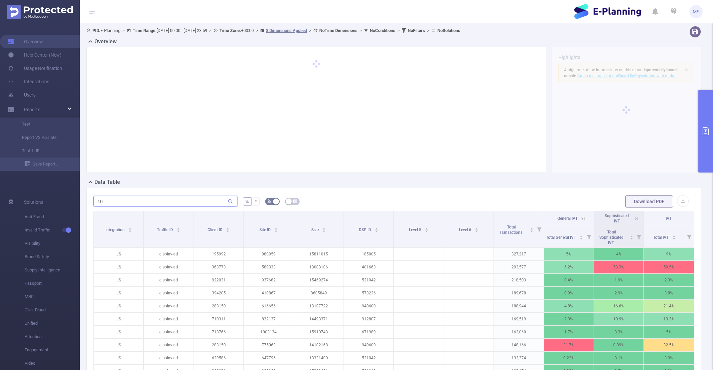
type input "1"
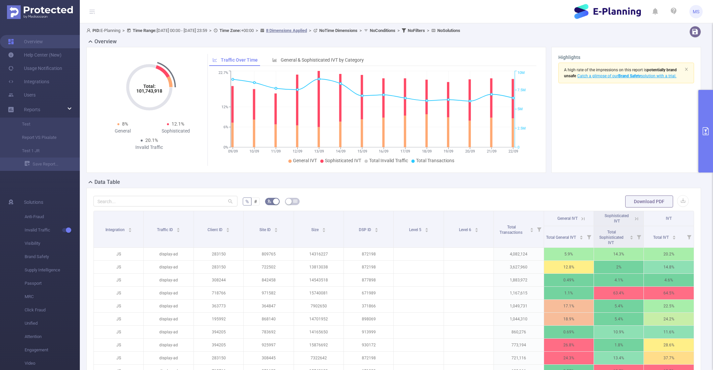
click at [702, 146] on button "primary" at bounding box center [706, 131] width 15 height 83
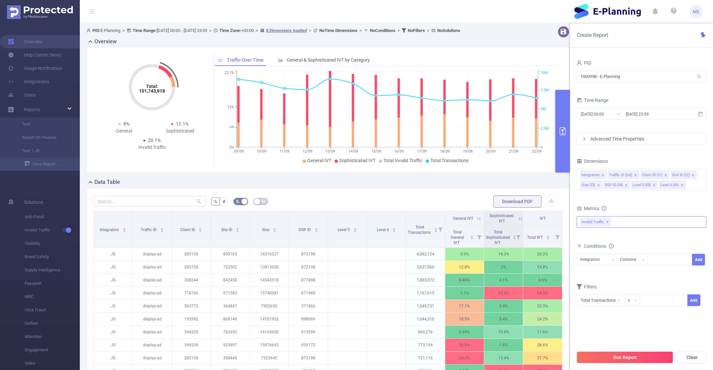
click at [626, 224] on div "Invalid Traffic ✕" at bounding box center [642, 222] width 130 height 12
click at [606, 223] on strong "Anti-Fraud" at bounding box center [605, 224] width 23 height 5
click at [622, 358] on button "Run Report" at bounding box center [625, 357] width 97 height 12
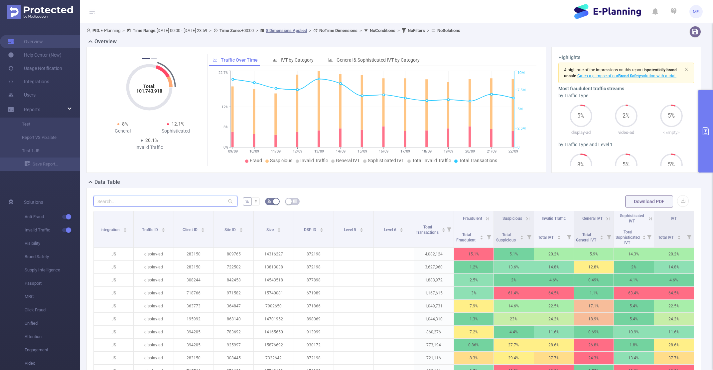
click at [165, 201] on input "text" at bounding box center [166, 201] width 144 height 11
paste input "1010654"
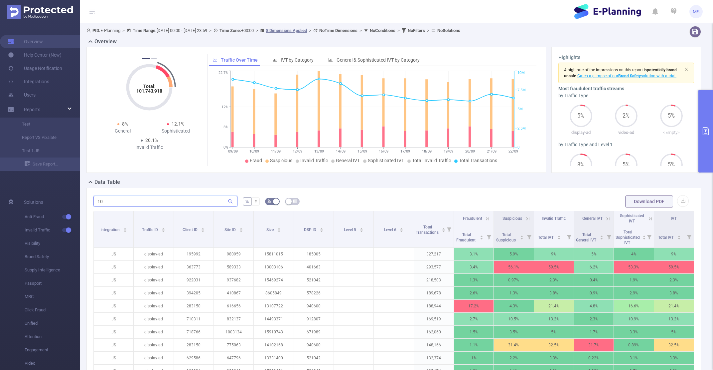
type input "1"
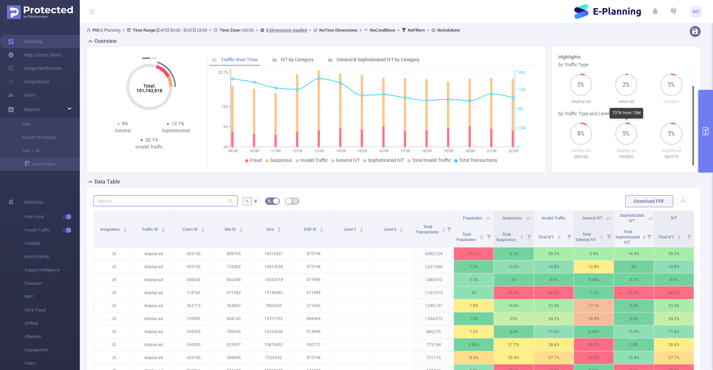
scroll to position [1, 0]
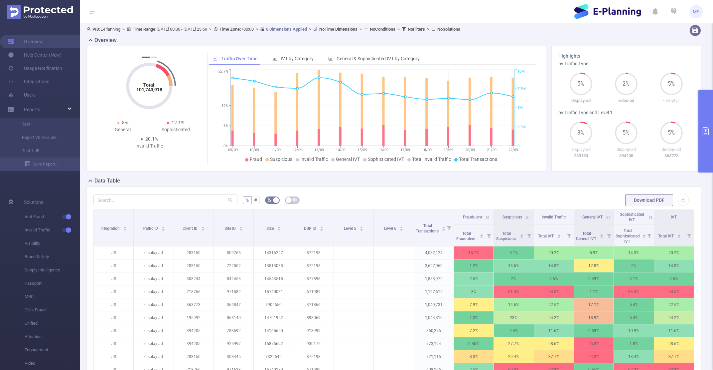
click at [702, 160] on button "primary" at bounding box center [706, 131] width 15 height 83
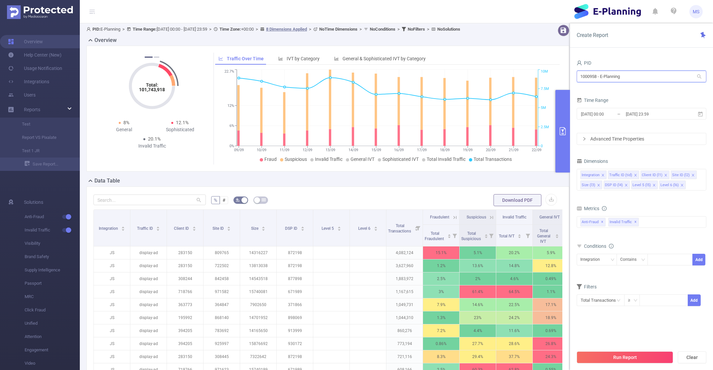
click at [627, 78] on input "1000958 - E-Planning" at bounding box center [642, 77] width 130 height 12
click at [637, 62] on div "PID" at bounding box center [642, 63] width 130 height 11
click at [182, 206] on div at bounding box center [150, 199] width 112 height 13
click at [182, 204] on input "text" at bounding box center [150, 199] width 112 height 11
paste input "1010728"
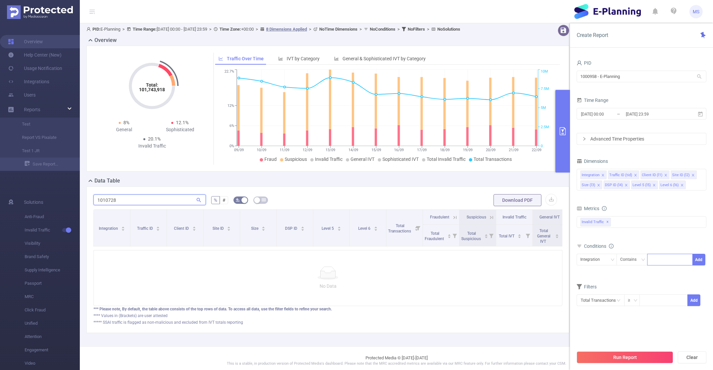
type input "1010728"
click at [680, 257] on div at bounding box center [670, 259] width 38 height 11
click at [610, 258] on div "Integration" at bounding box center [597, 259] width 33 height 11
click at [602, 266] on div "Integration Contains Add" at bounding box center [642, 261] width 130 height 15
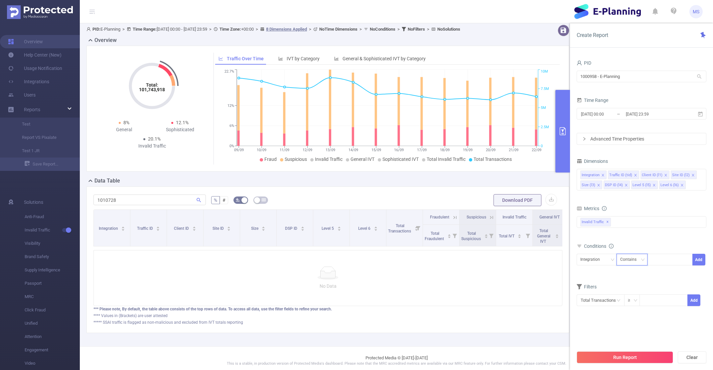
click at [625, 262] on div "Contains" at bounding box center [631, 259] width 21 height 11
click at [633, 305] on div "≥" at bounding box center [631, 300] width 7 height 11
click at [626, 283] on div "Filters" at bounding box center [642, 287] width 130 height 11
click at [585, 137] on icon "icon: right" at bounding box center [585, 139] width 4 height 4
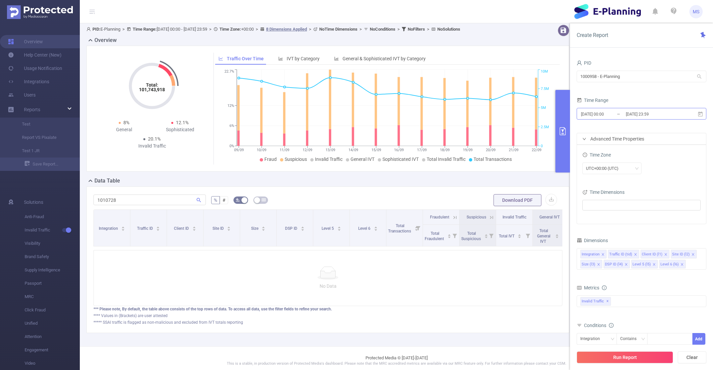
click at [646, 114] on input "[DATE] 23:59" at bounding box center [653, 113] width 54 height 9
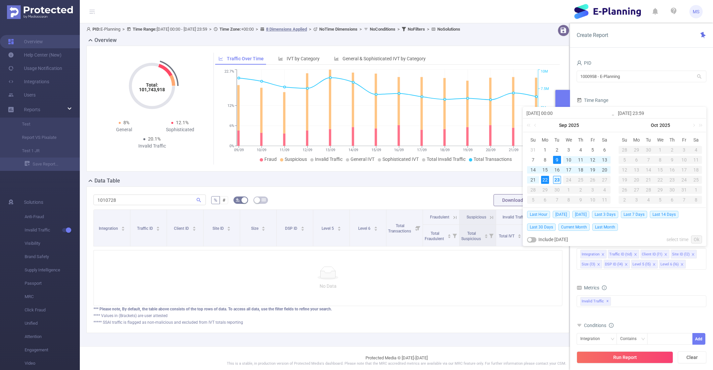
click at [556, 180] on div "23" at bounding box center [557, 180] width 8 height 8
click at [557, 180] on div "23" at bounding box center [557, 180] width 8 height 8
type input "[DATE] 00:00"
type input "[DATE] 23:59"
type input "[DATE] 00:00"
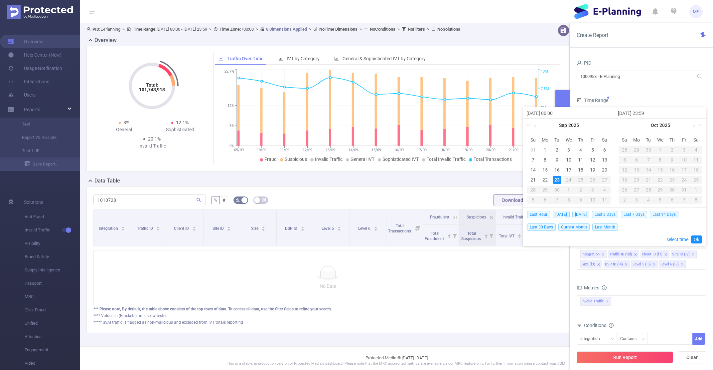
type input "[DATE] 23:59"
click at [697, 238] on link "Ok" at bounding box center [696, 239] width 11 height 8
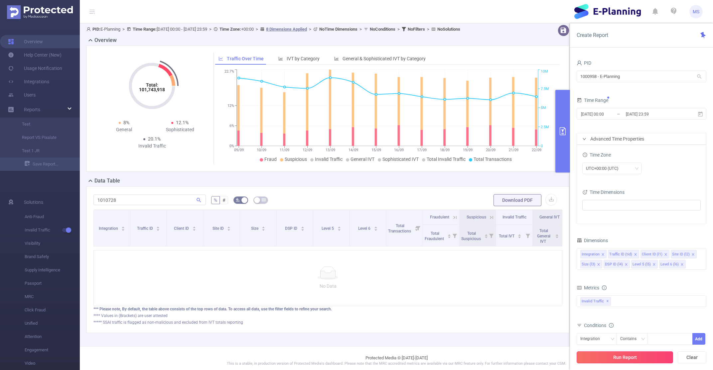
click at [601, 359] on button "Run Report" at bounding box center [625, 357] width 97 height 12
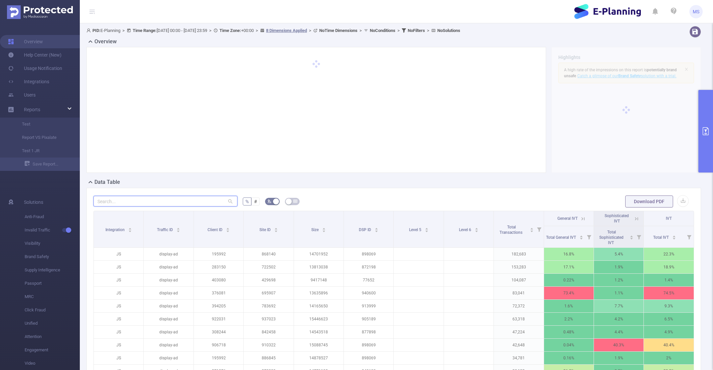
click at [165, 205] on input "text" at bounding box center [166, 201] width 144 height 11
paste input "1010728"
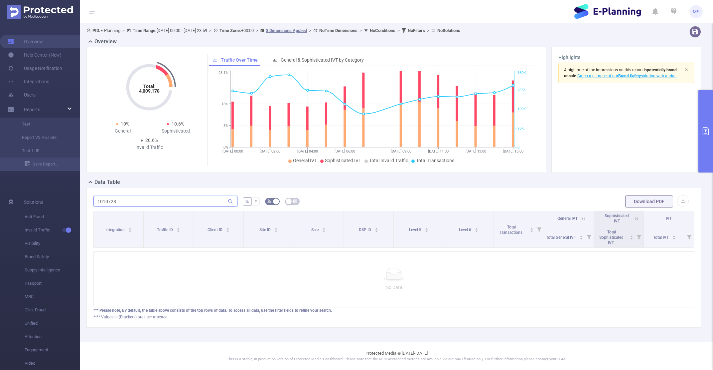
type input "1010728"
click at [708, 136] on button "primary" at bounding box center [706, 131] width 15 height 83
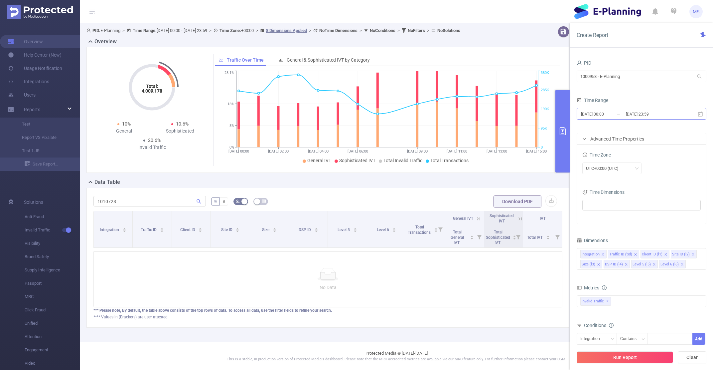
click at [598, 111] on input "[DATE] 00:00" at bounding box center [608, 113] width 54 height 9
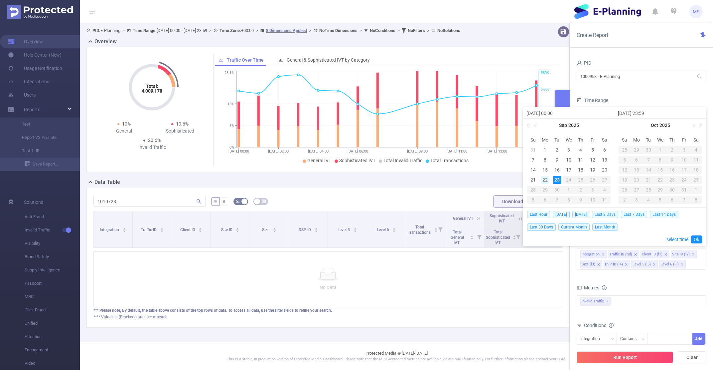
click at [544, 181] on div "22" at bounding box center [545, 180] width 8 height 8
click at [644, 116] on input "[DATE] 23:59" at bounding box center [660, 113] width 85 height 8
click at [544, 181] on div "22" at bounding box center [545, 180] width 8 height 8
type input "[DATE] 00:00"
type input "[DATE] 23:59"
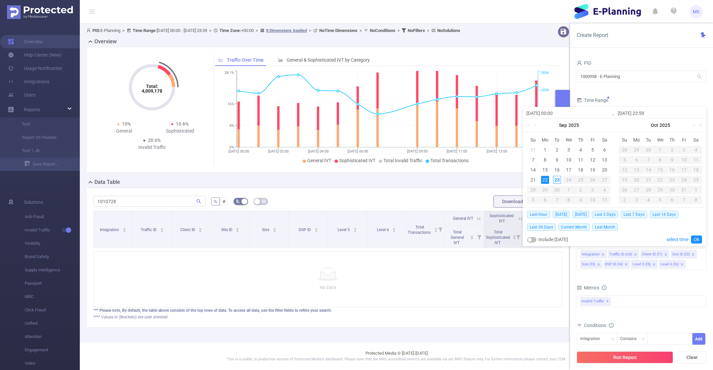
type input "[DATE] 00:00"
type input "[DATE] 23:59"
click at [614, 360] on button "Run Report" at bounding box center [625, 357] width 97 height 12
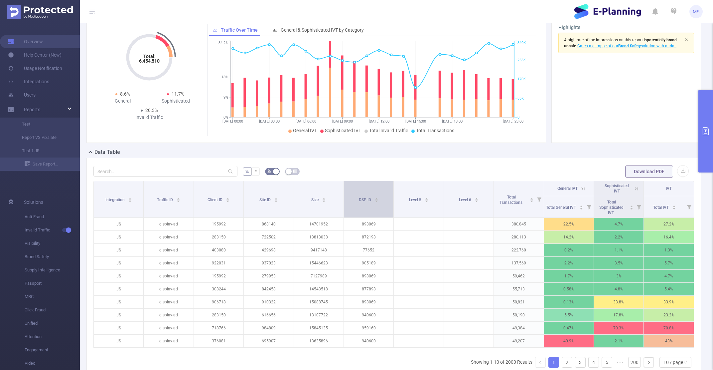
scroll to position [30, 0]
click at [567, 367] on link "2" at bounding box center [567, 362] width 10 height 10
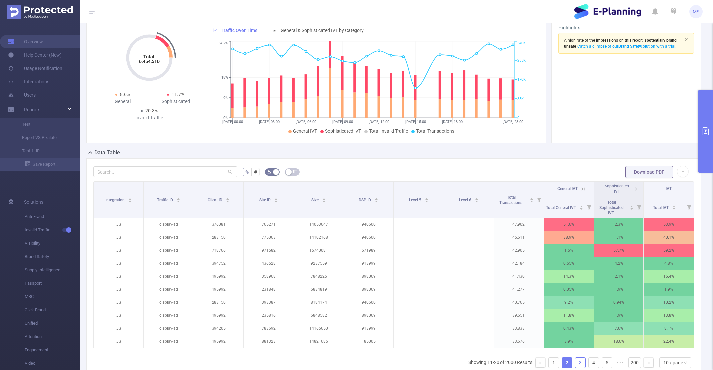
click at [577, 365] on link "3" at bounding box center [581, 362] width 10 height 10
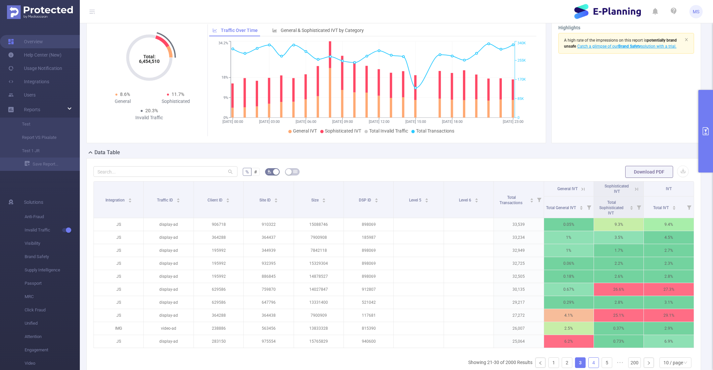
click at [593, 361] on link "4" at bounding box center [594, 362] width 10 height 10
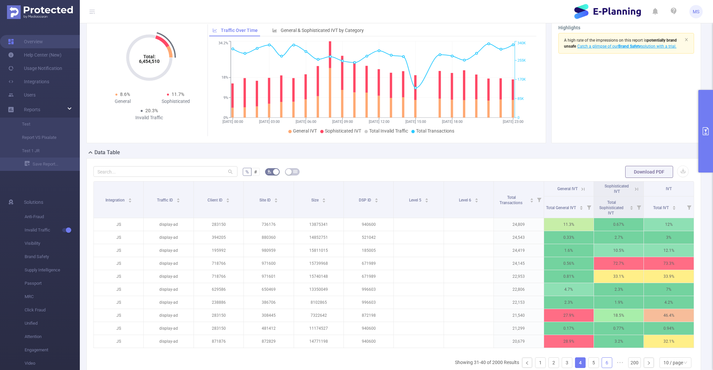
click at [605, 362] on link "6" at bounding box center [607, 362] width 10 height 10
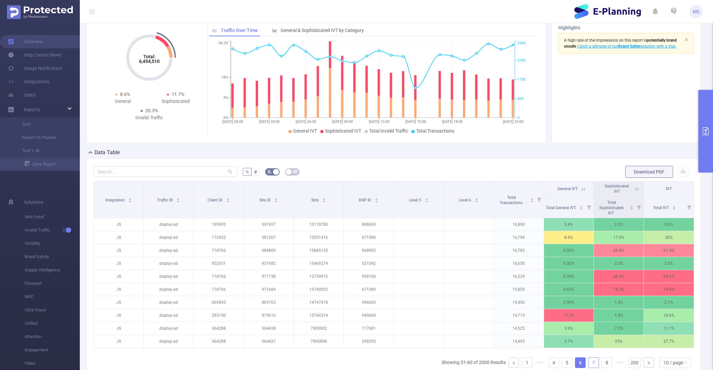
click at [595, 359] on link "7" at bounding box center [594, 362] width 10 height 10
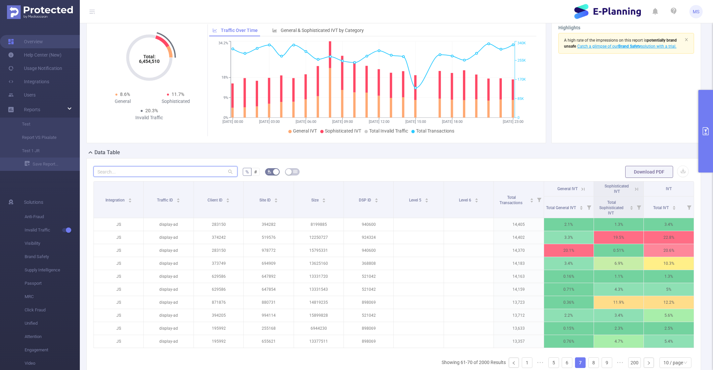
click at [216, 173] on input "text" at bounding box center [166, 171] width 144 height 11
paste input "1010728"
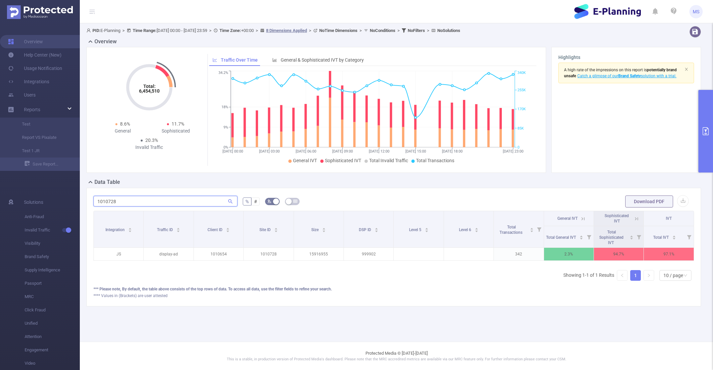
scroll to position [0, 0]
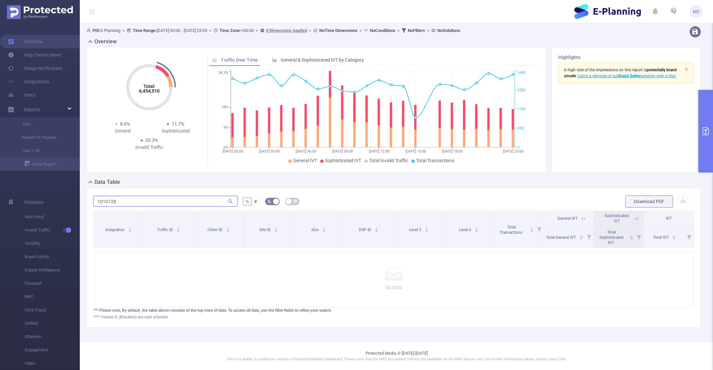
paste input "text"
type input "1010728"
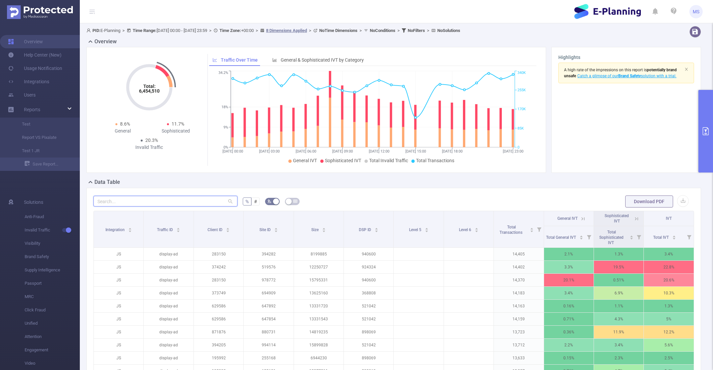
paste input "1010728"
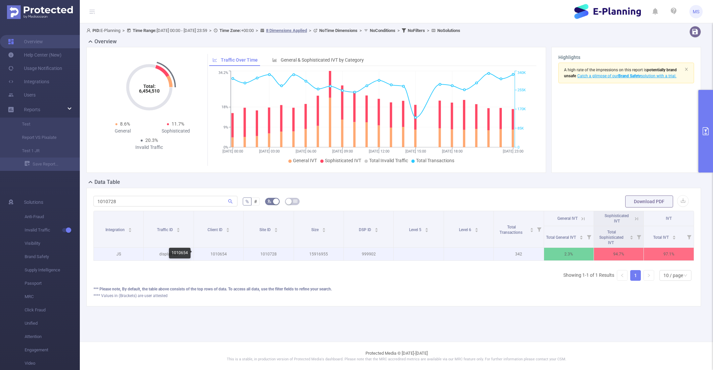
click at [217, 255] on p "1010654" at bounding box center [219, 254] width 50 height 13
click at [218, 255] on p "1010654" at bounding box center [219, 254] width 50 height 13
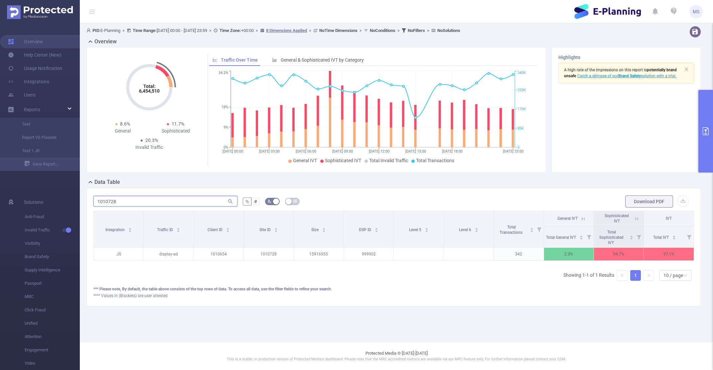
click at [117, 203] on input "1010728" at bounding box center [166, 201] width 144 height 11
paste input "654"
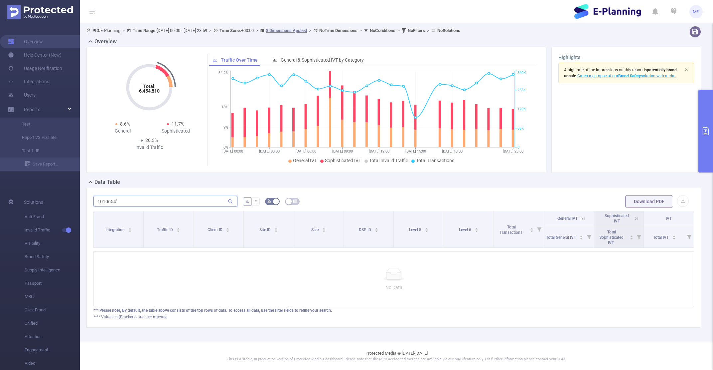
type input "1010654"
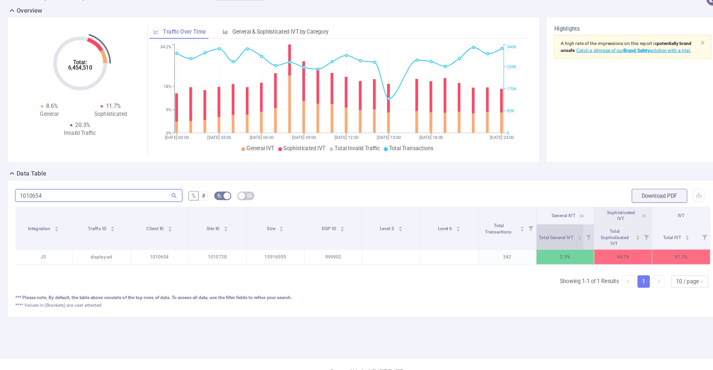
scroll to position [0, 1]
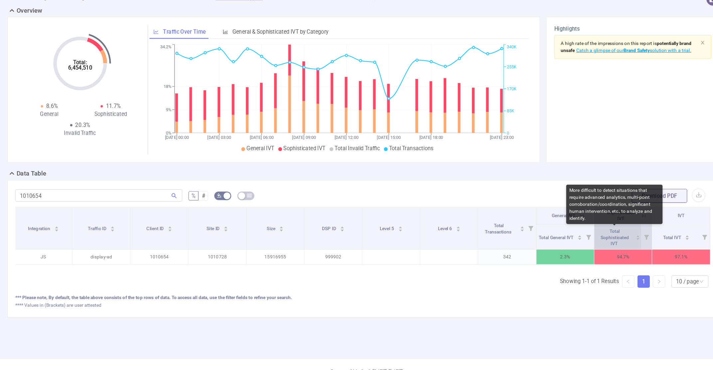
click at [610, 237] on span "Total Sophisticated IVT" at bounding box center [611, 237] width 24 height 15
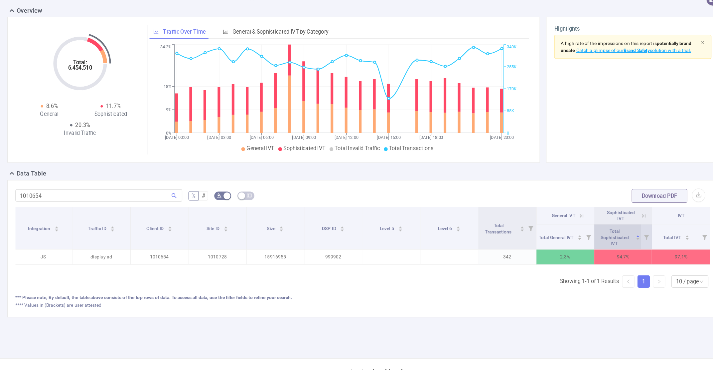
click at [631, 238] on icon "icon: caret-down" at bounding box center [631, 239] width 3 height 2
click at [617, 218] on span "Sophisticated IVT" at bounding box center [616, 218] width 24 height 10
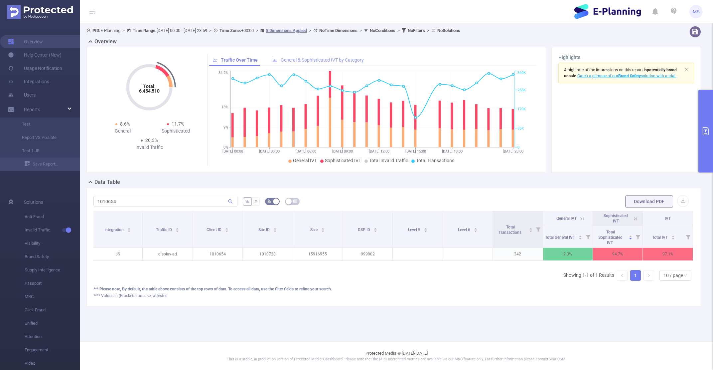
click at [346, 61] on span "General & Sophisticated IVT by Category" at bounding box center [322, 59] width 83 height 5
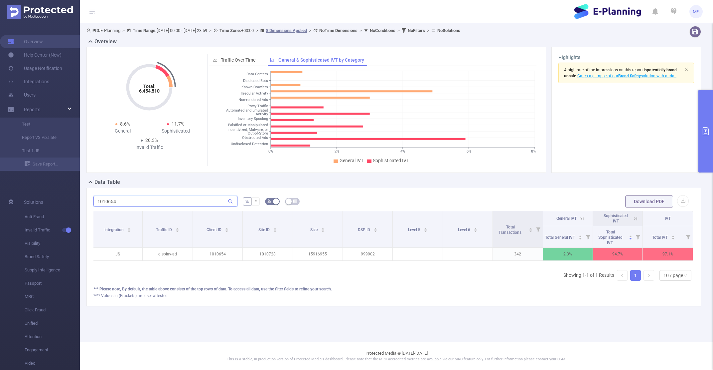
click at [171, 199] on input "1010654" at bounding box center [166, 201] width 144 height 11
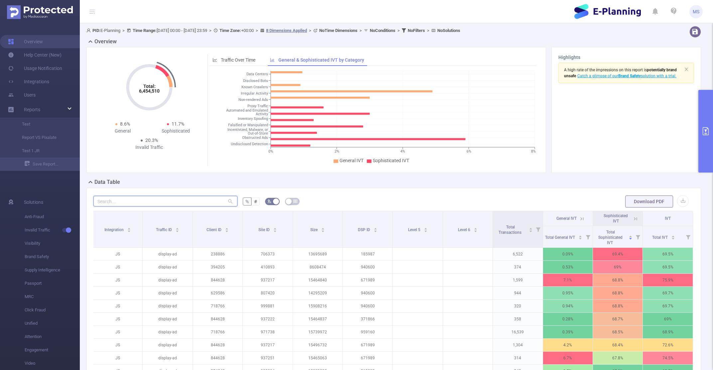
paste input "1010654"
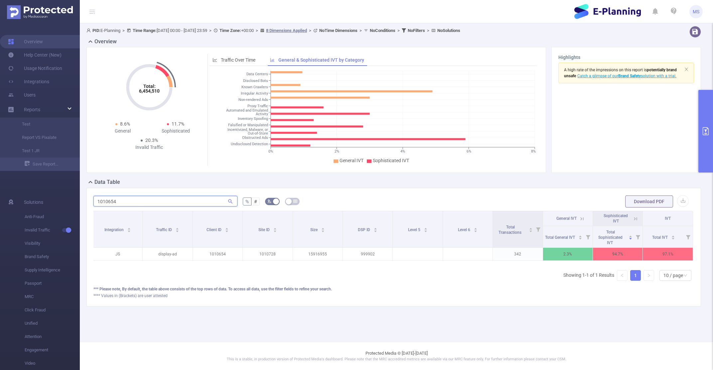
type input "1010654"
click at [704, 125] on button "primary" at bounding box center [706, 131] width 15 height 83
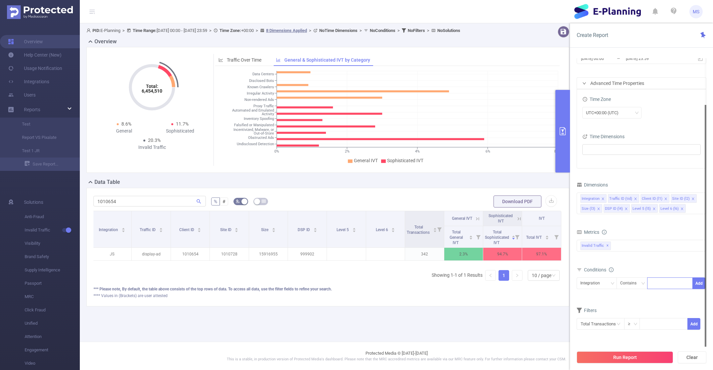
click at [666, 288] on div at bounding box center [670, 283] width 38 height 11
paste input "1010654"
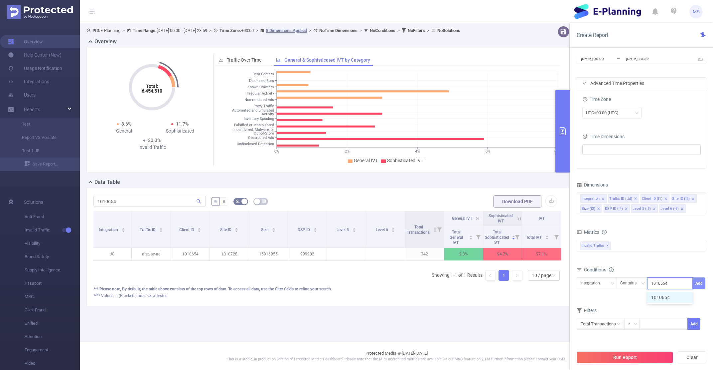
type input "1010654"
click at [698, 283] on button "Add" at bounding box center [699, 283] width 13 height 12
click at [651, 361] on button "Run Report" at bounding box center [625, 357] width 97 height 12
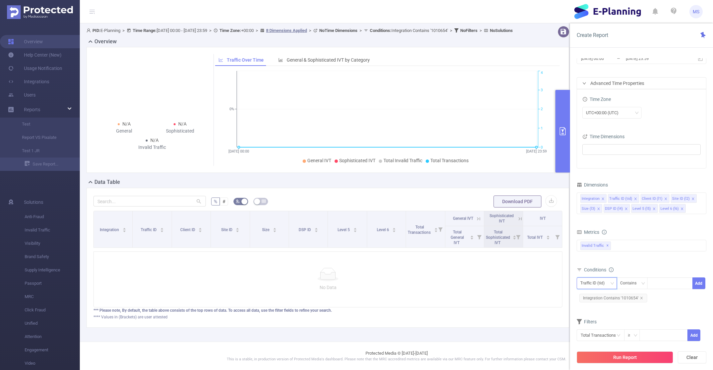
click at [611, 289] on div "Traffic ID (tid)" at bounding box center [597, 283] width 33 height 11
click at [601, 221] on li "Client ID (l1)" at bounding box center [597, 217] width 40 height 11
click at [650, 361] on button "Run Report" at bounding box center [625, 357] width 97 height 12
click at [589, 288] on div "Client ID (l1)" at bounding box center [594, 283] width 27 height 11
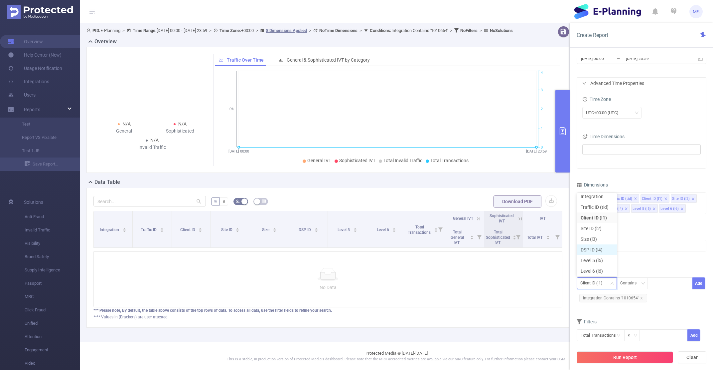
scroll to position [4, 0]
click at [643, 300] on span "Integration Contains '1010654'" at bounding box center [614, 298] width 68 height 9
click at [641, 299] on icon "icon: close" at bounding box center [642, 297] width 2 height 2
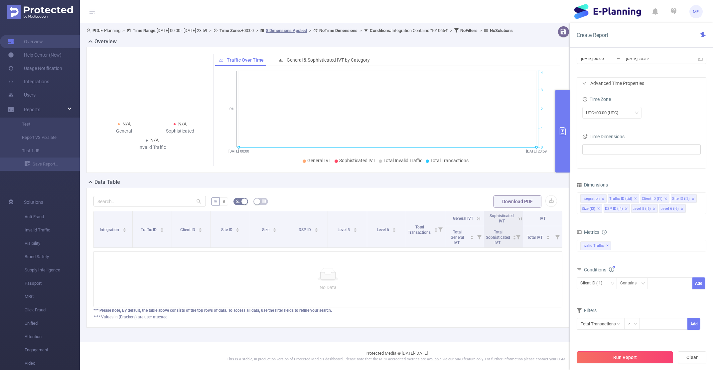
click at [615, 356] on button "Run Report" at bounding box center [625, 357] width 97 height 12
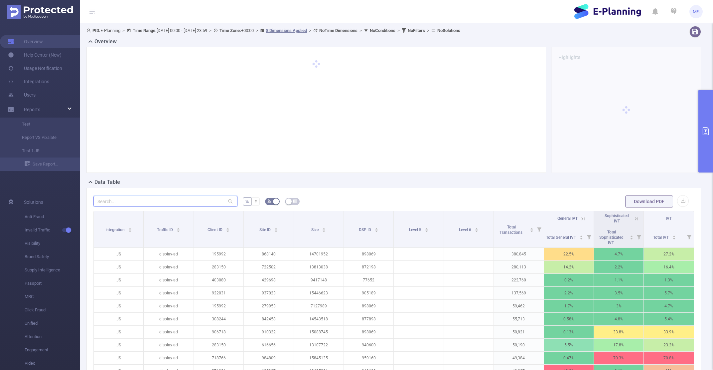
paste input "1010654"
click at [160, 202] on input "text" at bounding box center [166, 201] width 144 height 11
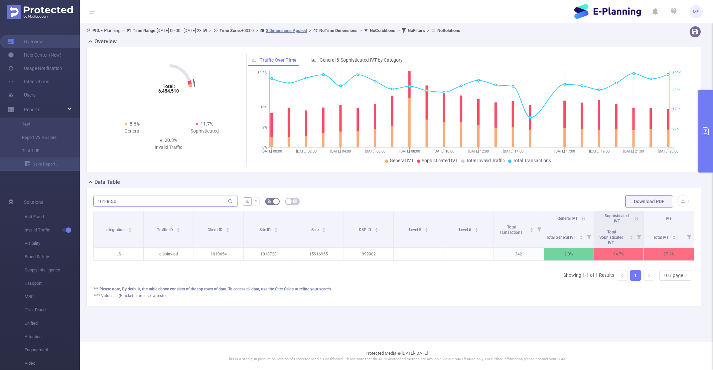
type input "1010654"
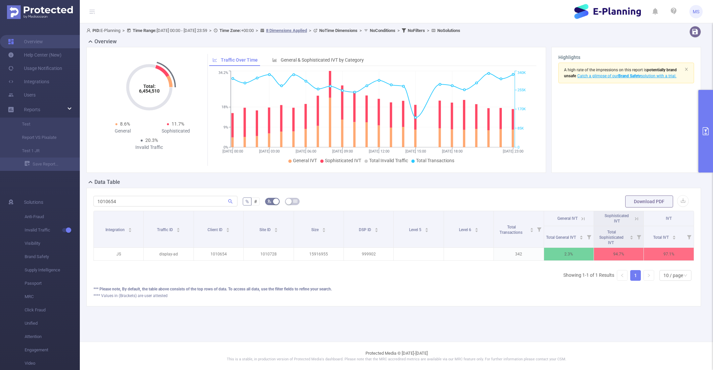
click at [564, 220] on span "General IVT" at bounding box center [568, 218] width 20 height 5
click at [527, 226] on span "Total Transactions" at bounding box center [512, 229] width 32 height 12
click at [539, 231] on icon at bounding box center [539, 229] width 4 height 4
click at [501, 313] on div "PID: E-Planning > Time Range: [DATE] 00:00 - [DATE] 23:59 > Time Zone: +00:00 >…" at bounding box center [397, 171] width 634 height 296
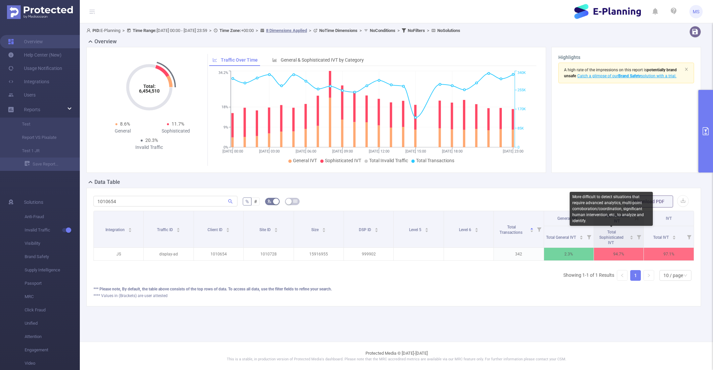
click at [579, 207] on div "More difficult to detect situations that require advanced analytics, multi-poin…" at bounding box center [611, 209] width 83 height 34
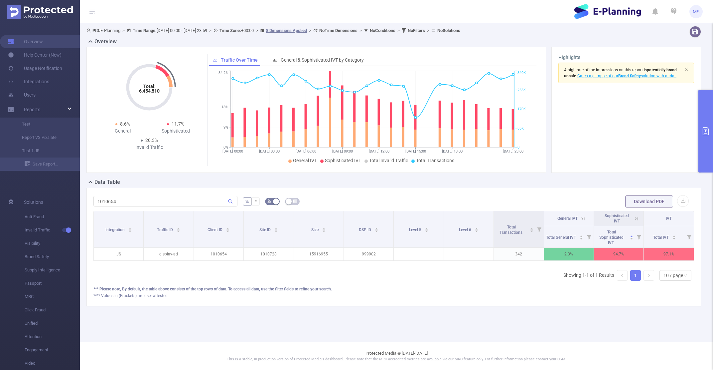
click at [457, 194] on div "1010654 % # Download PDF Integration Traffic ID Client ID Site ID Size DSP ID L…" at bounding box center [394, 247] width 615 height 118
click at [305, 160] on span "General IVT" at bounding box center [305, 160] width 24 height 5
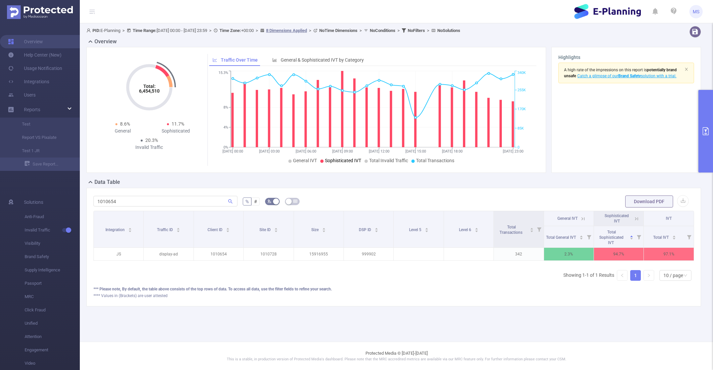
click at [331, 159] on span "Sophisticated IVT" at bounding box center [343, 160] width 36 height 5
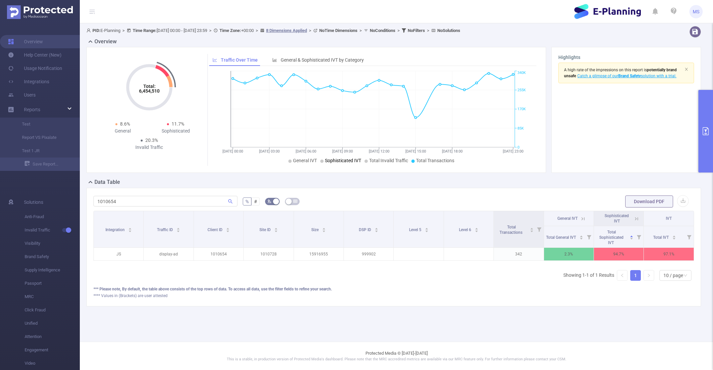
click at [347, 160] on span "Sophisticated IVT" at bounding box center [343, 160] width 36 height 5
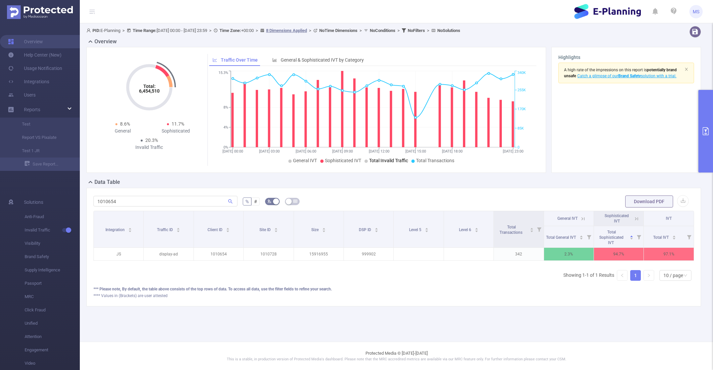
click at [378, 160] on span "Total Invalid Traffic" at bounding box center [388, 160] width 39 height 5
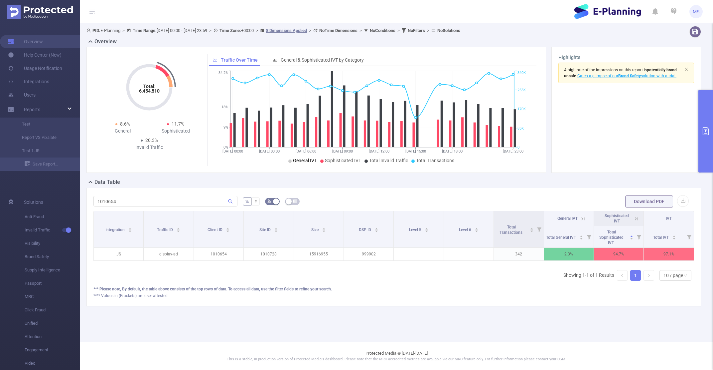
click at [303, 158] on span "General IVT" at bounding box center [305, 160] width 24 height 5
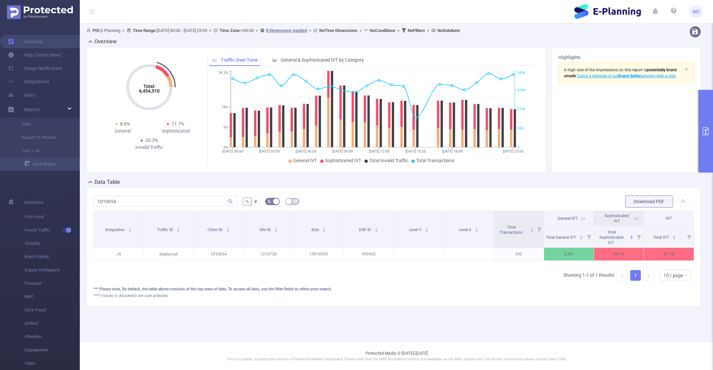
drag, startPoint x: 362, startPoint y: 161, endPoint x: 361, endPoint y: 164, distance: 3.6
click at [361, 164] on div "[DATE] 00:00 [DATE] 03:00 [DATE] 06:00 [DATE] 09:00 [DATE] 12:00 [DATE] 15:00 […" at bounding box center [372, 117] width 327 height 97
click at [329, 166] on div "Total: 6,454,510 Total: 6,454,510 8.6% General 11.7% Sophisticated 20.3% Invali…" at bounding box center [317, 110] width 460 height 126
click at [360, 161] on ul "General IVT Sophisticated IVT Total Invalid Traffic Total Transactions" at bounding box center [373, 160] width 324 height 7
copy span "Sophisticated IVT"
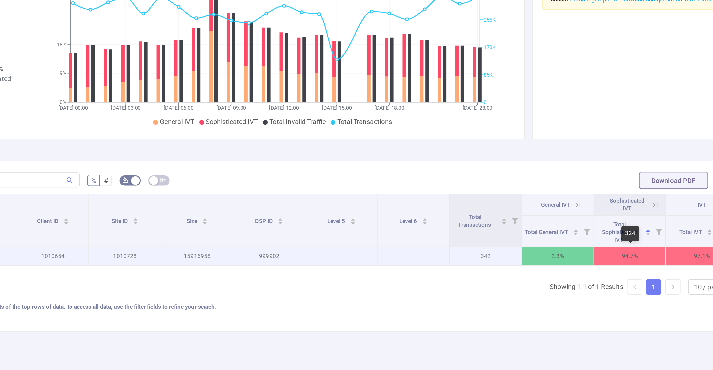
click at [622, 254] on p "94.7%" at bounding box center [619, 254] width 50 height 13
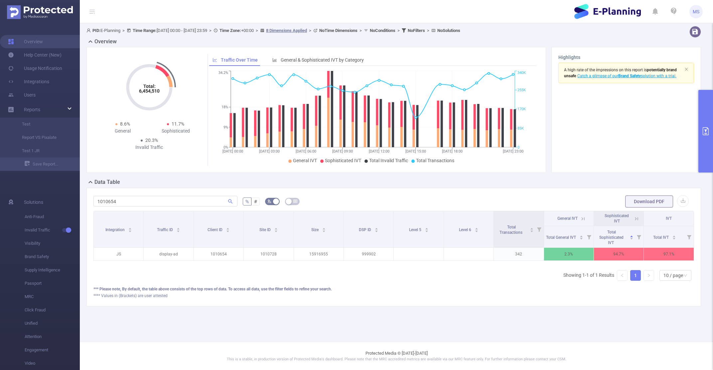
click at [550, 292] on div "*** Please note, By default, the table above consists of the top rows of data. …" at bounding box center [394, 292] width 601 height 13
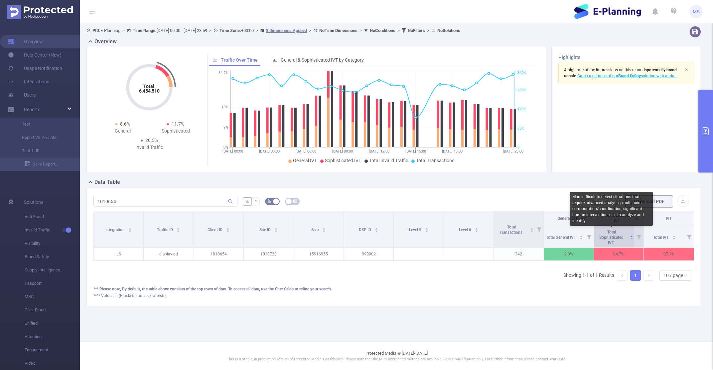
click at [612, 234] on span "Total Sophisticated IVT" at bounding box center [612, 237] width 24 height 15
click at [581, 222] on div "More difficult to detect situations that require advanced analytics, multi-poin…" at bounding box center [611, 209] width 83 height 34
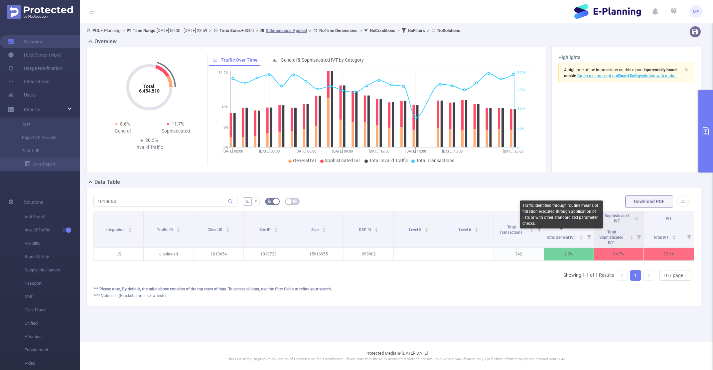
click at [551, 216] on div "Traffic identified through routine means of filtration executed through applica…" at bounding box center [561, 214] width 83 height 28
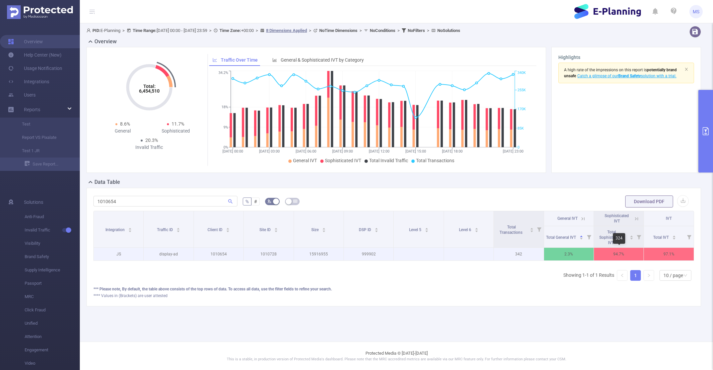
click at [621, 255] on p "94.7%" at bounding box center [619, 254] width 50 height 13
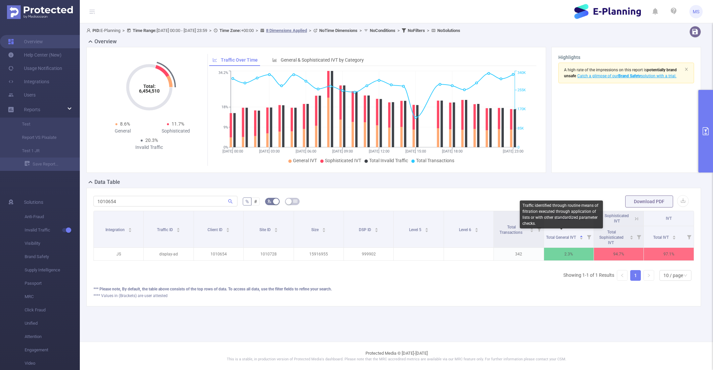
click at [549, 216] on div "Traffic identified through routine means of filtration executed through applica…" at bounding box center [561, 214] width 83 height 28
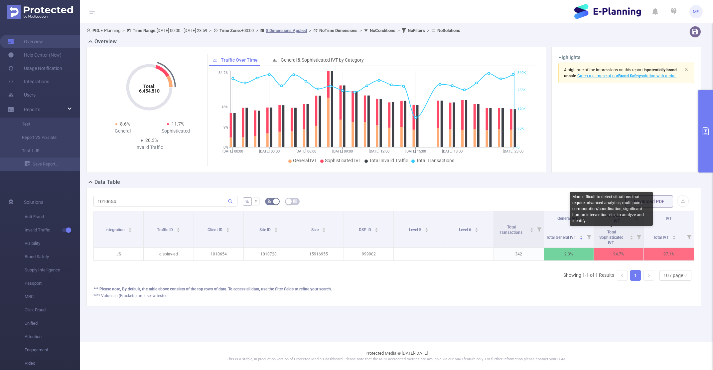
click at [599, 213] on div "More difficult to detect situations that require advanced analytics, multi-poin…" at bounding box center [611, 209] width 83 height 34
